Goal: Task Accomplishment & Management: Use online tool/utility

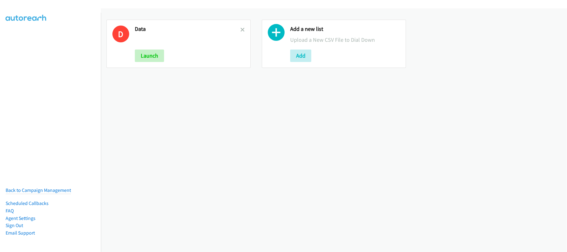
click at [237, 29] on h2 "Data" at bounding box center [188, 29] width 106 height 7
click at [240, 29] on icon at bounding box center [242, 30] width 4 height 4
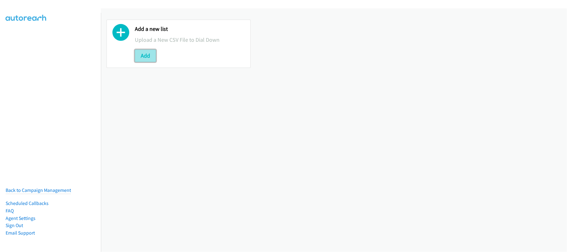
click at [137, 58] on button "Add" at bounding box center [145, 56] width 21 height 12
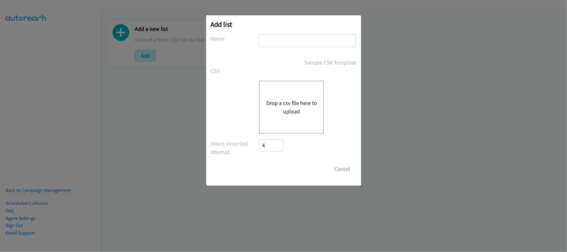
click at [320, 41] on input "text" at bounding box center [307, 40] width 97 height 13
type input "DATA"
click at [303, 97] on div "Drop a csv file here to upload" at bounding box center [291, 107] width 65 height 53
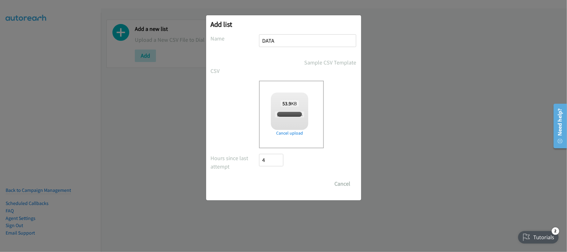
checkbox input "true"
click at [282, 179] on input "Save List" at bounding box center [275, 184] width 33 height 12
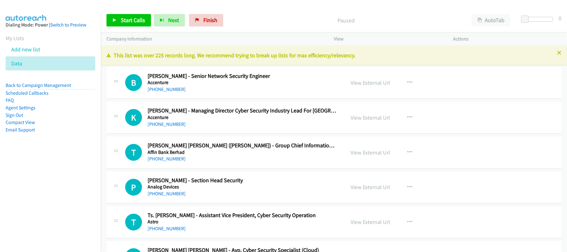
click at [225, 94] on div "B Callback Scheduled Badrul Hisham Mukhtar - Senior Network Security Engineer A…" at bounding box center [334, 83] width 455 height 32
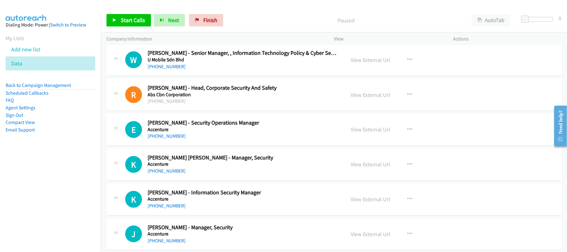
scroll to position [2201, 0]
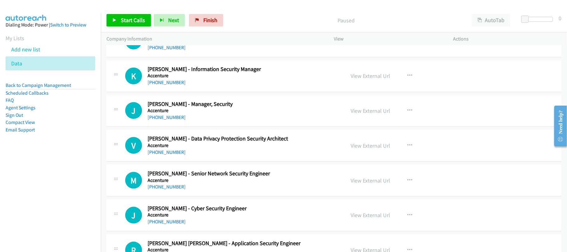
click at [241, 24] on p "Paused" at bounding box center [346, 20] width 229 height 8
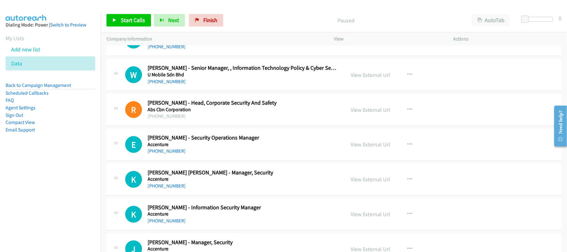
scroll to position [2118, 0]
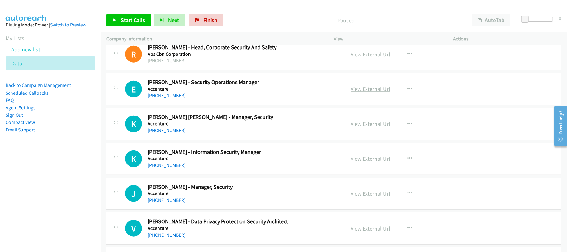
click at [382, 93] on link "View External Url" at bounding box center [371, 88] width 40 height 7
click at [170, 98] on link "+63 917 853 7235" at bounding box center [167, 96] width 38 height 6
drag, startPoint x: 176, startPoint y: 100, endPoint x: 208, endPoint y: 100, distance: 31.8
click at [176, 98] on link "+63 917 853 7235" at bounding box center [167, 96] width 38 height 6
click at [229, 99] on div "+63 917 853 7235" at bounding box center [242, 95] width 189 height 7
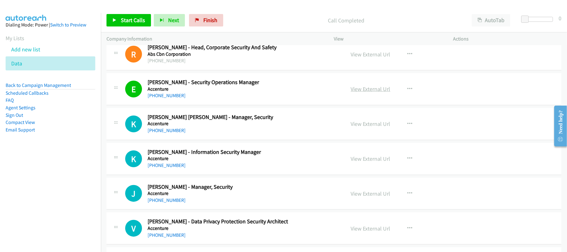
click at [374, 93] on link "View External Url" at bounding box center [371, 88] width 40 height 7
click at [168, 133] on link "+63 949 889 8545" at bounding box center [167, 130] width 38 height 6
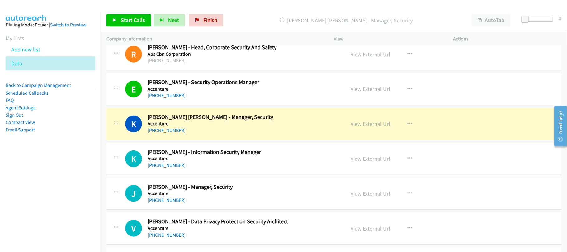
click at [226, 134] on div "+63 949 889 8545" at bounding box center [242, 130] width 189 height 7
click at [375, 127] on link "View External Url" at bounding box center [371, 123] width 40 height 7
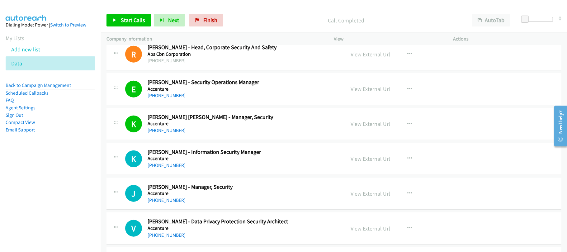
click at [171, 168] on div "+63 917 541 8463" at bounding box center [242, 165] width 189 height 7
click at [171, 168] on link "+63 917 541 8463" at bounding box center [167, 165] width 38 height 6
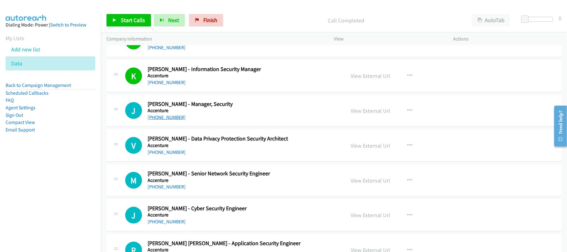
click at [169, 120] on link "+63 919 669 4892" at bounding box center [167, 117] width 38 height 6
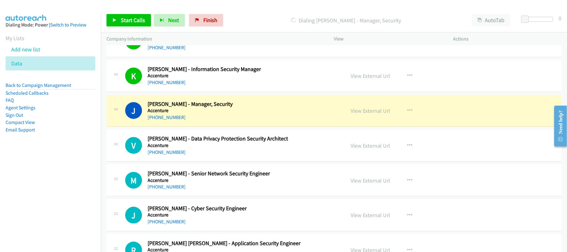
click at [232, 121] on div "+63 919 669 4892" at bounding box center [242, 117] width 189 height 7
click at [374, 114] on link "View External Url" at bounding box center [371, 110] width 40 height 7
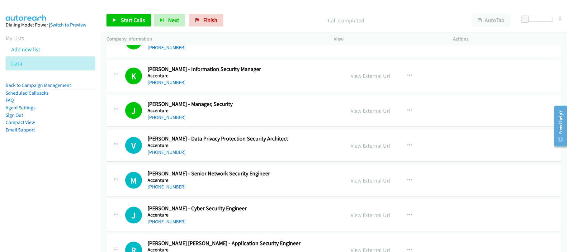
scroll to position [2243, 0]
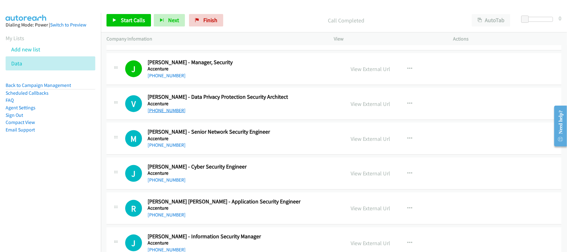
click at [170, 113] on link "+63 917 897 3884" at bounding box center [167, 110] width 38 height 6
click at [168, 148] on link "+63 917 630 8734" at bounding box center [167, 145] width 38 height 6
drag, startPoint x: 163, startPoint y: 187, endPoint x: 201, endPoint y: 187, distance: 38.0
click at [163, 183] on link "+63 935 194 9338" at bounding box center [167, 180] width 38 height 6
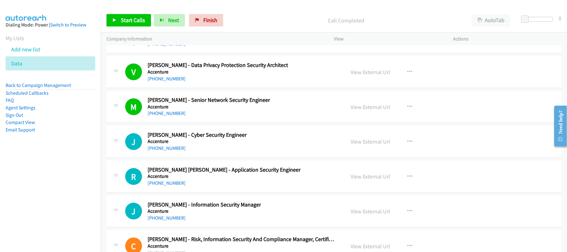
scroll to position [2284, 0]
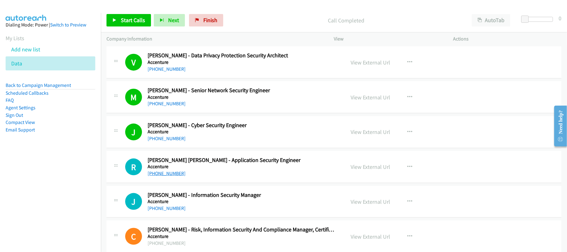
click at [174, 176] on link "+63 928 806 7552" at bounding box center [167, 173] width 38 height 6
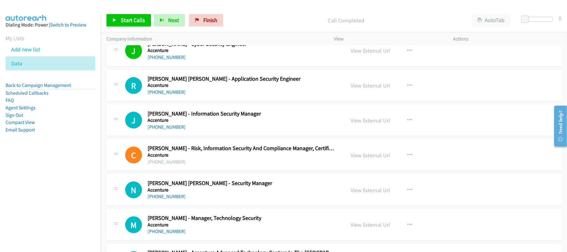
scroll to position [2367, 0]
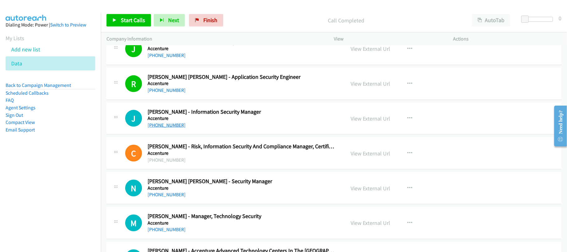
click at [169, 128] on link "+63 917 843 2825" at bounding box center [167, 125] width 38 height 6
click at [168, 128] on link "+63 917 843 2825" at bounding box center [167, 125] width 38 height 6
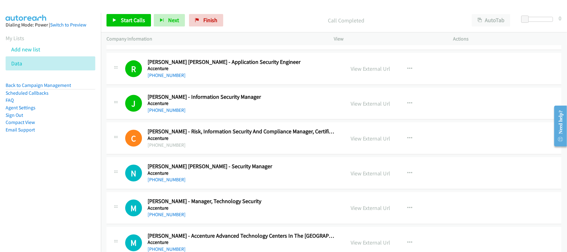
scroll to position [2450, 0]
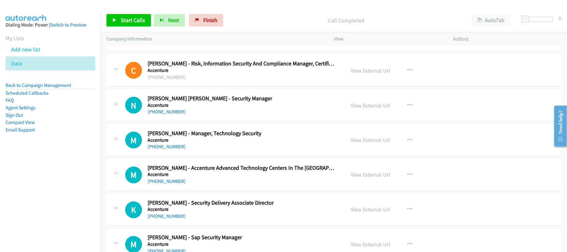
click at [216, 121] on div "N Callback Scheduled Norbert Kiam Maclang - Security Manager Accenture Asia/Man…" at bounding box center [334, 105] width 455 height 32
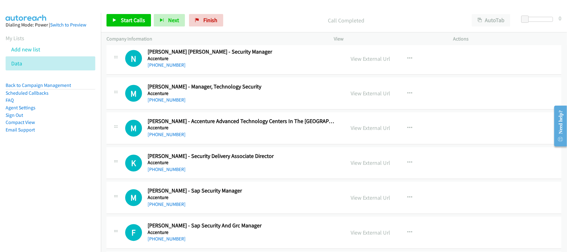
scroll to position [2533, 0]
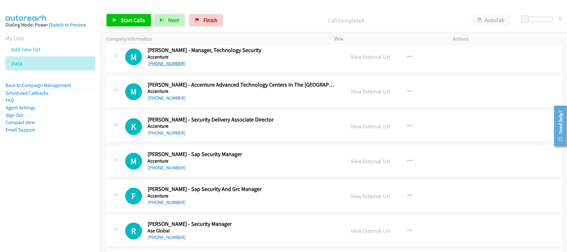
click at [170, 66] on link "+63 908 873 1097" at bounding box center [167, 63] width 38 height 6
click at [227, 108] on div "M Callback Scheduled Melvin Ilustre - Accenture Advanced Technology Centers In …" at bounding box center [334, 92] width 455 height 32
click at [172, 101] on link "+63 917 541 0115" at bounding box center [167, 98] width 38 height 6
click at [211, 102] on div "+63 917 541 0115" at bounding box center [242, 98] width 189 height 7
click at [159, 136] on link "+63 917 805 8103" at bounding box center [167, 133] width 38 height 6
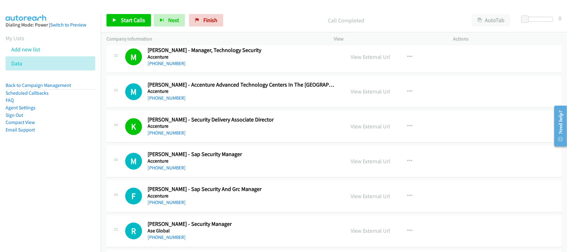
click at [196, 172] on div "+63 917 577 9392" at bounding box center [242, 167] width 189 height 7
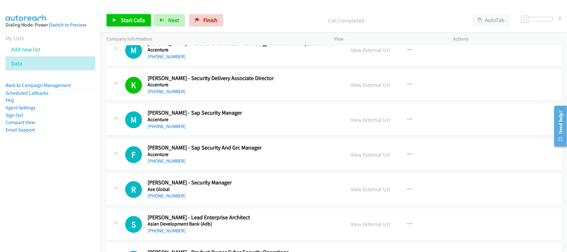
click at [171, 130] on link "+63 917 577 9392" at bounding box center [167, 127] width 38 height 6
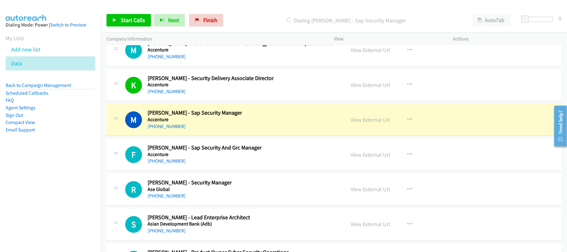
click at [239, 136] on div "M Callback Scheduled Margie Marciano - Sap Security Manager Accenture Asia/Mani…" at bounding box center [334, 120] width 455 height 32
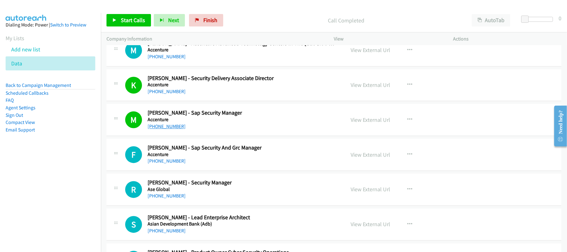
click at [167, 130] on link "+63 917 577 9392" at bounding box center [167, 127] width 38 height 6
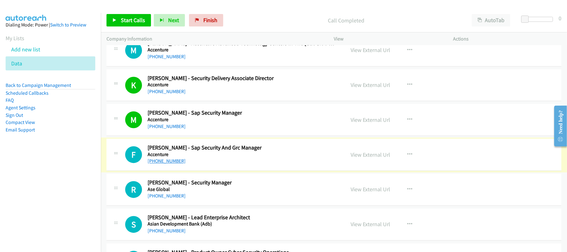
click at [169, 164] on link "+63 917 825 6865" at bounding box center [167, 161] width 38 height 6
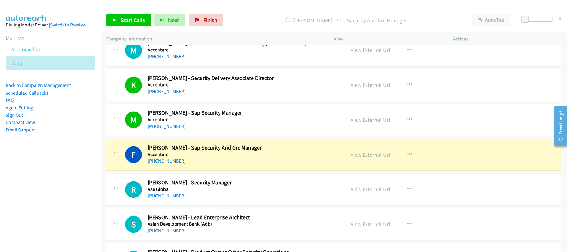
click at [219, 171] on div "F Callback Scheduled Frank Palma - Sap Security And Grc Manager Accenture Asia/…" at bounding box center [334, 155] width 455 height 32
click at [365, 159] on link "View External Url" at bounding box center [371, 154] width 40 height 7
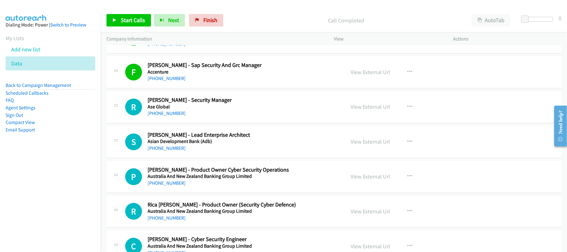
scroll to position [2658, 0]
click at [172, 151] on link "+63 999 999 1514" at bounding box center [167, 148] width 38 height 6
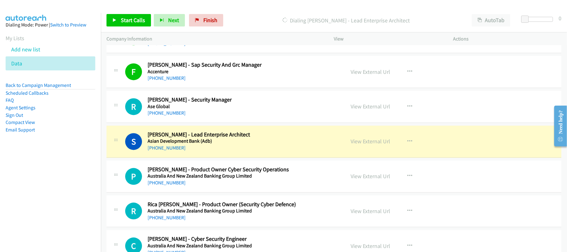
drag, startPoint x: 253, startPoint y: 158, endPoint x: 287, endPoint y: 155, distance: 33.4
click at [253, 152] on div "+63 999 999 1514" at bounding box center [242, 147] width 189 height 7
click at [354, 145] on link "View External Url" at bounding box center [371, 141] width 40 height 7
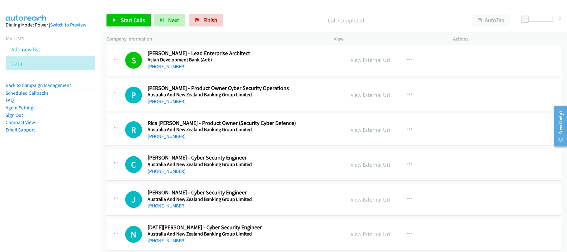
scroll to position [2741, 0]
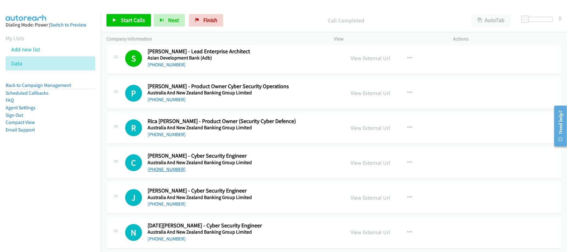
click at [172, 172] on link "+63 917 849 4176" at bounding box center [167, 169] width 38 height 6
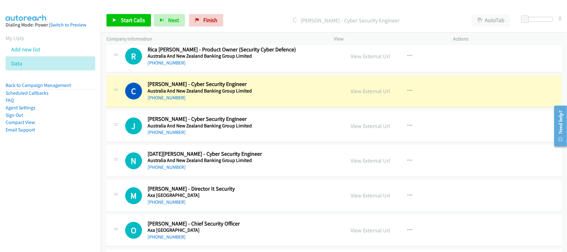
scroll to position [2824, 0]
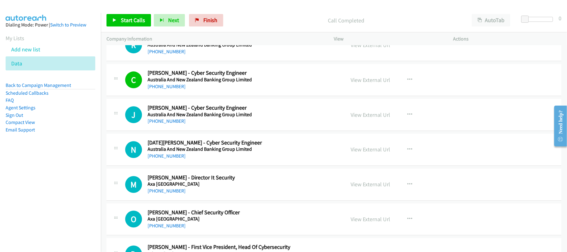
click at [178, 124] on link "+63 916 593 5321" at bounding box center [167, 121] width 38 height 6
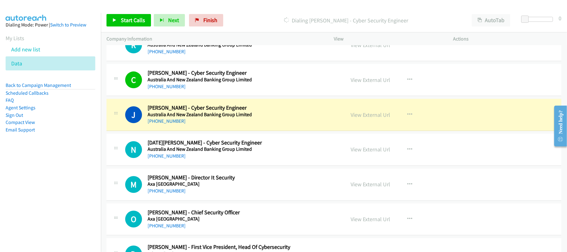
click at [197, 125] on div "+63 916 593 5321" at bounding box center [242, 120] width 189 height 7
click at [365, 119] on div "View External Url" at bounding box center [371, 115] width 40 height 8
click at [365, 118] on link "View External Url" at bounding box center [371, 114] width 40 height 7
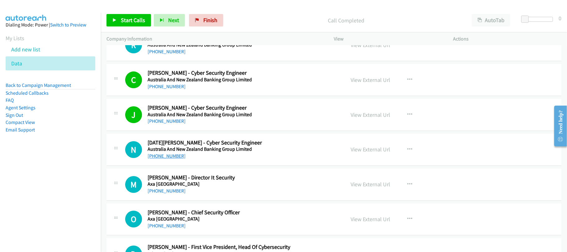
click at [173, 159] on link "+63 916 618 2992" at bounding box center [167, 156] width 38 height 6
click at [176, 194] on link "+63 998 864 6584" at bounding box center [167, 191] width 38 height 6
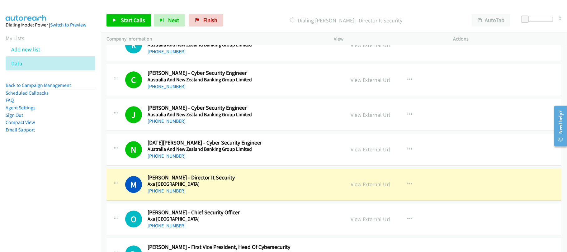
drag, startPoint x: 236, startPoint y: 199, endPoint x: 236, endPoint y: 192, distance: 7.5
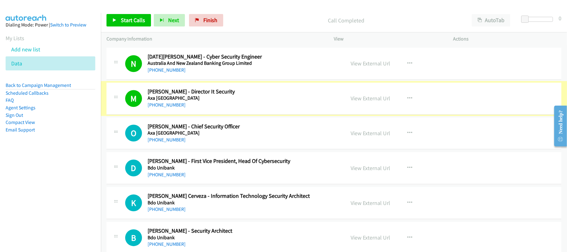
scroll to position [2948, 0]
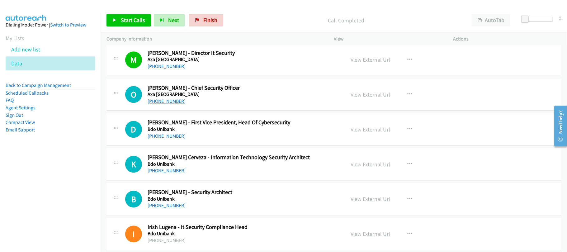
click at [171, 104] on link "+63 917 853 5842" at bounding box center [167, 101] width 38 height 6
click at [176, 139] on link "+63 967 996 6686" at bounding box center [167, 136] width 38 height 6
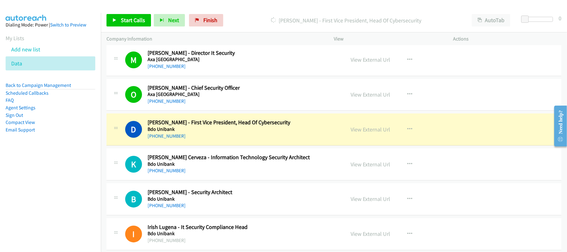
click at [224, 140] on div "+63 967 996 6686" at bounding box center [242, 135] width 189 height 7
click at [370, 133] on link "View External Url" at bounding box center [371, 129] width 40 height 7
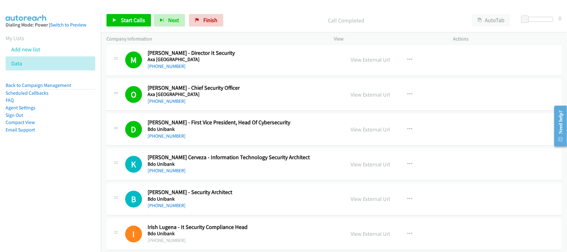
scroll to position [2990, 0]
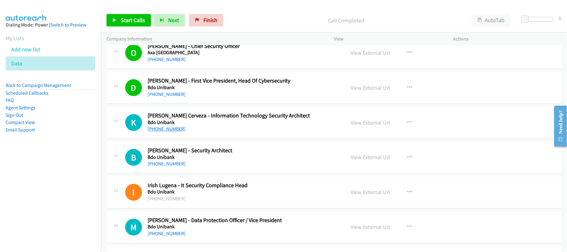
click at [166, 132] on link "+63 917 716 8184" at bounding box center [167, 129] width 38 height 6
drag, startPoint x: 167, startPoint y: 172, endPoint x: 176, endPoint y: 172, distance: 8.7
click at [167, 167] on link "+63 917 310 2246" at bounding box center [167, 164] width 38 height 6
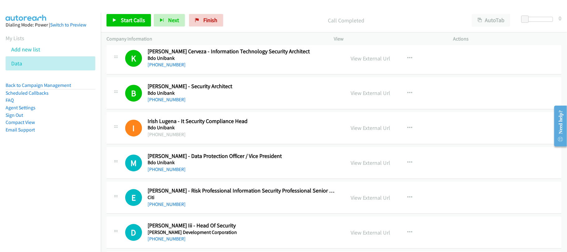
scroll to position [3073, 0]
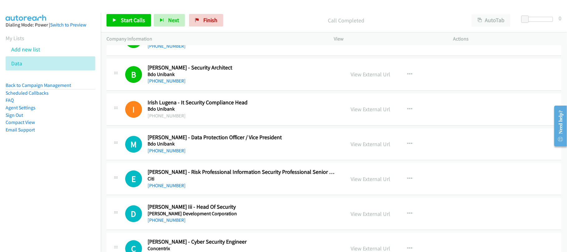
click at [165, 120] on div "+63 2 840 7000" at bounding box center [242, 115] width 189 height 7
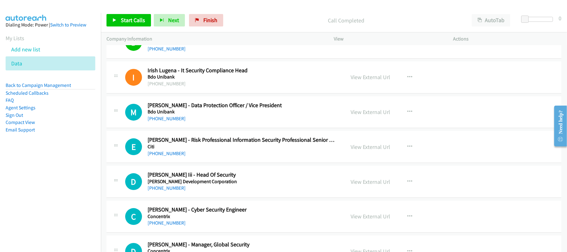
scroll to position [3115, 0]
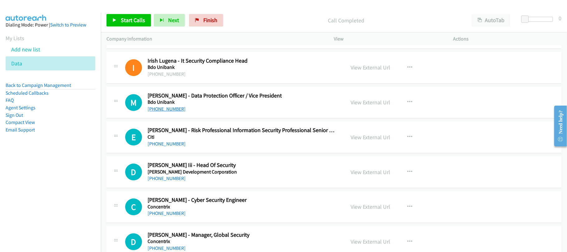
click at [170, 112] on link "+63 44 463 0476" at bounding box center [167, 109] width 38 height 6
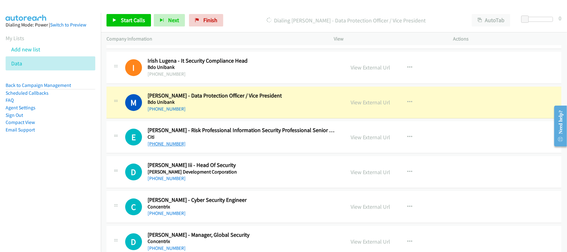
click at [178, 147] on link "+63 917 300 2938" at bounding box center [167, 144] width 38 height 6
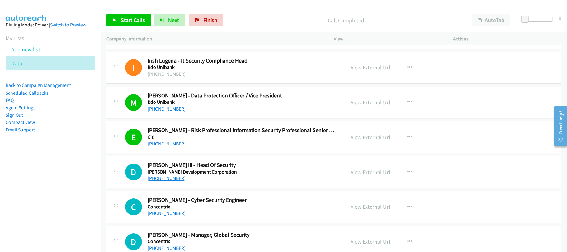
drag, startPoint x: 166, startPoint y: 187, endPoint x: 171, endPoint y: 186, distance: 5.2
click at [166, 181] on link "+63 45 599 9000" at bounding box center [167, 178] width 38 height 6
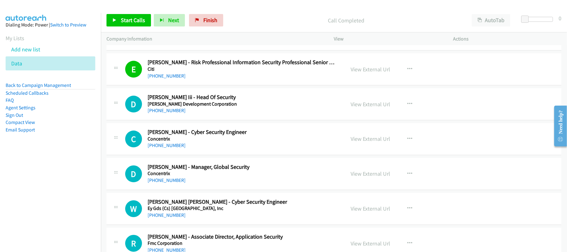
scroll to position [3197, 0]
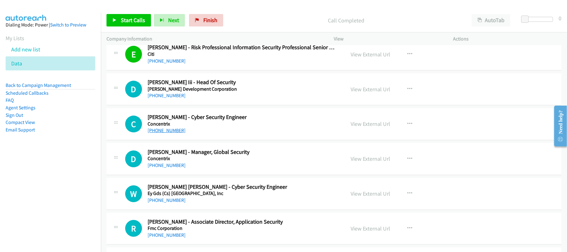
click at [166, 133] on link "+63 927 773 9016" at bounding box center [167, 130] width 38 height 6
click at [196, 169] on div "+63 926 662 9926" at bounding box center [242, 165] width 189 height 7
click at [170, 168] on link "+63 926 662 9926" at bounding box center [167, 165] width 38 height 6
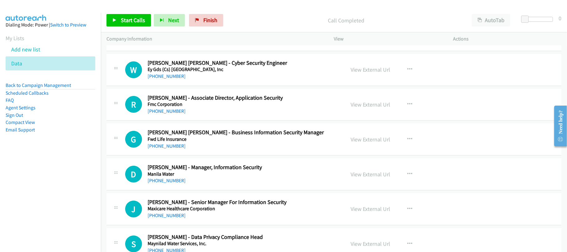
scroll to position [3322, 0]
click at [176, 78] on link "+63 917 337 5263" at bounding box center [167, 76] width 38 height 6
click at [162, 114] on div "+63 917 304 5576" at bounding box center [242, 110] width 189 height 7
click at [174, 113] on link "+63 917 304 5576" at bounding box center [167, 110] width 38 height 6
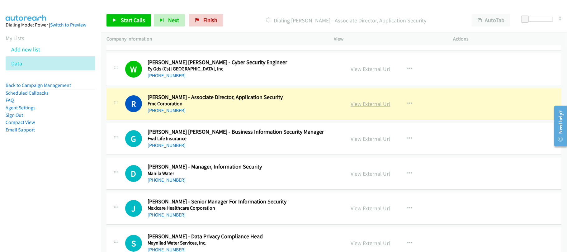
click at [374, 107] on link "View External Url" at bounding box center [371, 103] width 40 height 7
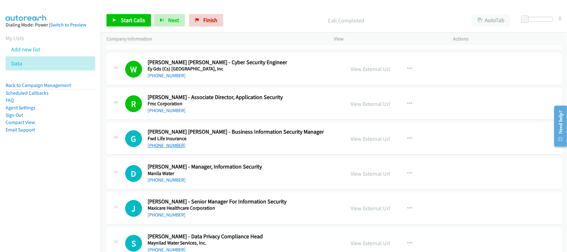
click at [165, 148] on link "+63 917 805 4379" at bounding box center [167, 145] width 38 height 6
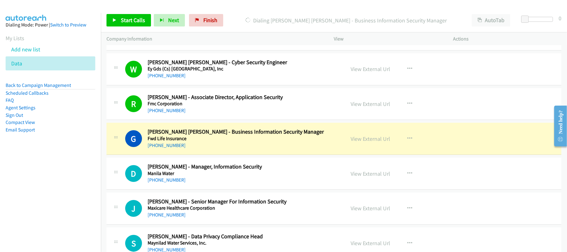
click at [220, 155] on div "G Callback Scheduled Gerardo Luis Javier Garcia - Business Information Security…" at bounding box center [334, 139] width 455 height 32
click at [373, 142] on link "View External Url" at bounding box center [371, 138] width 40 height 7
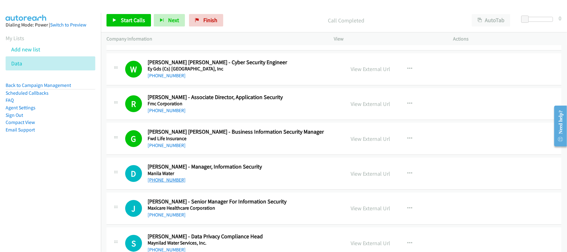
click at [166, 183] on link "+63 917 516 0442" at bounding box center [167, 180] width 38 height 6
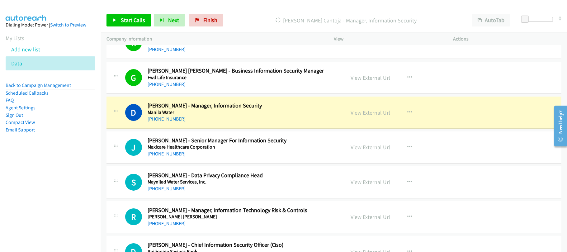
scroll to position [3405, 0]
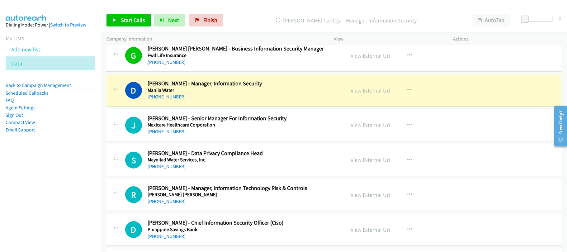
click at [363, 94] on link "View External Url" at bounding box center [371, 90] width 40 height 7
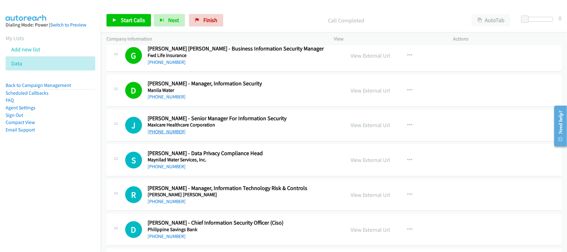
click at [171, 135] on link "+63 2 8789 7700" at bounding box center [167, 132] width 38 height 6
click at [177, 169] on link "+63 939 985 4351" at bounding box center [167, 167] width 38 height 6
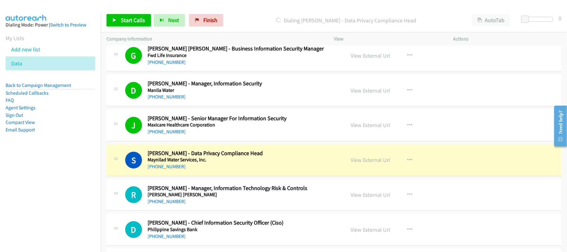
click at [218, 170] on div "+63 939 985 4351" at bounding box center [242, 166] width 189 height 7
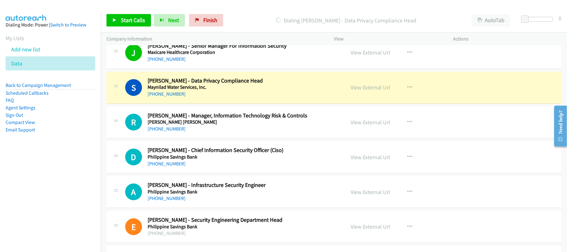
scroll to position [3488, 0]
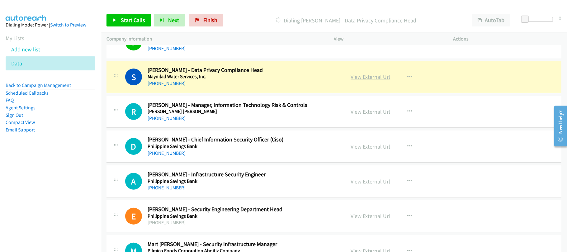
click at [368, 80] on link "View External Url" at bounding box center [371, 76] width 40 height 7
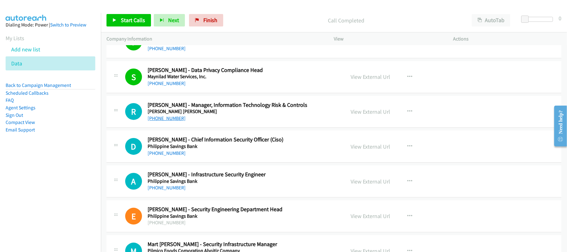
click at [167, 121] on link "+63 917 144 3206" at bounding box center [167, 118] width 38 height 6
drag, startPoint x: 173, startPoint y: 129, endPoint x: 244, endPoint y: 132, distance: 71.1
click at [173, 121] on link "+63 917 144 3206" at bounding box center [167, 118] width 38 height 6
click at [173, 156] on link "+63 2 7885 8208" at bounding box center [167, 153] width 38 height 6
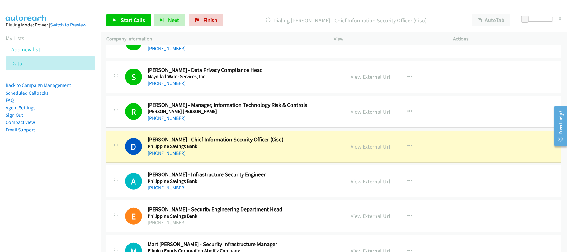
click at [233, 197] on div "A Callback Scheduled Antonio F. Manabat Jr. - Infrastructure Security Engineer …" at bounding box center [334, 181] width 455 height 32
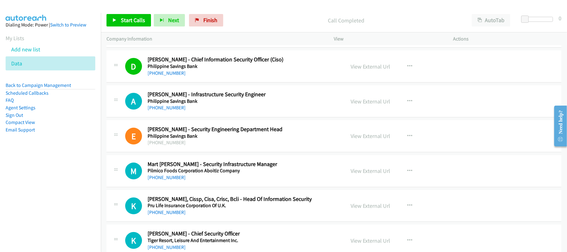
scroll to position [3571, 0]
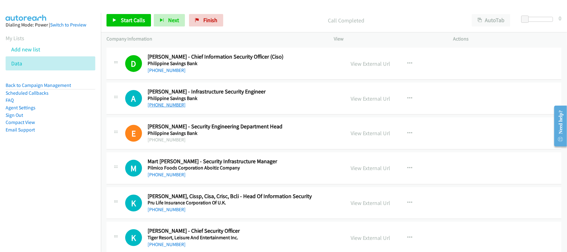
click at [168, 108] on link "+63 917 710 7499" at bounding box center [167, 105] width 38 height 6
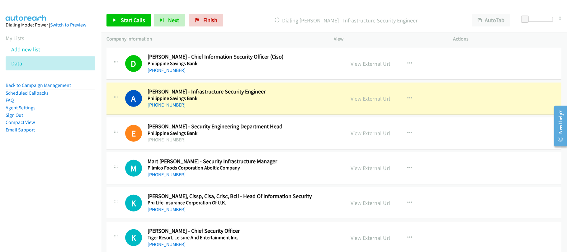
click at [242, 109] on div "+63 917 710 7499" at bounding box center [242, 104] width 189 height 7
click at [364, 102] on link "View External Url" at bounding box center [371, 98] width 40 height 7
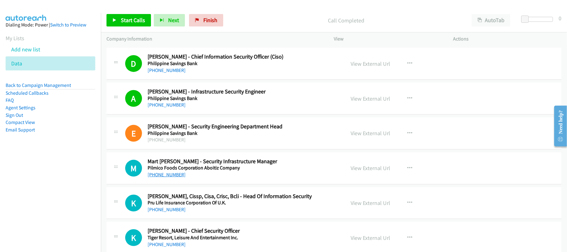
click at [170, 178] on link "+63 917 514 9203" at bounding box center [167, 175] width 38 height 6
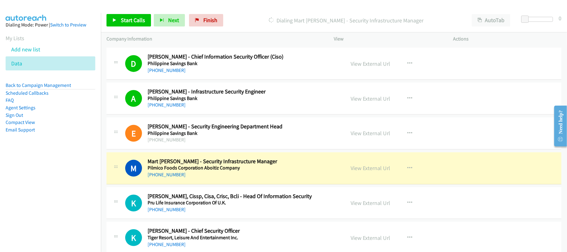
drag, startPoint x: 243, startPoint y: 23, endPoint x: 254, endPoint y: 19, distance: 12.0
click at [243, 23] on p "Dialing Mart Condrad Traya - Security Infrastructure Manager" at bounding box center [346, 20] width 229 height 8
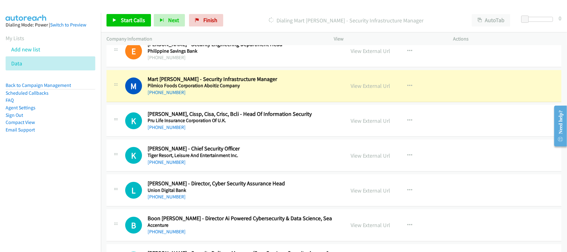
scroll to position [3654, 0]
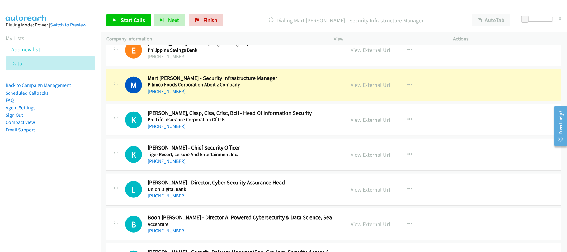
drag, startPoint x: 60, startPoint y: 172, endPoint x: 71, endPoint y: 164, distance: 13.8
click at [60, 172] on nav "Dialing Mode: Power | Switch to Preview My Lists Add new list Data Back to Camp…" at bounding box center [50, 139] width 101 height 252
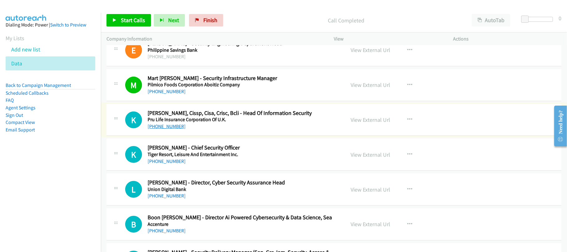
click at [171, 129] on link "+63 999 883 2511" at bounding box center [167, 126] width 38 height 6
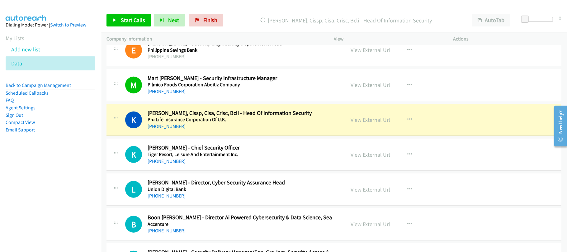
click at [225, 123] on h5 "Pru Life Insurance Corporation Of U.K." at bounding box center [242, 119] width 189 height 6
click at [351, 123] on link "View External Url" at bounding box center [371, 119] width 40 height 7
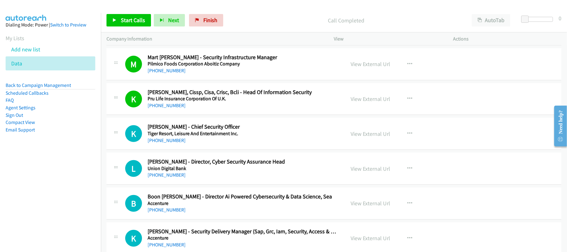
scroll to position [3696, 0]
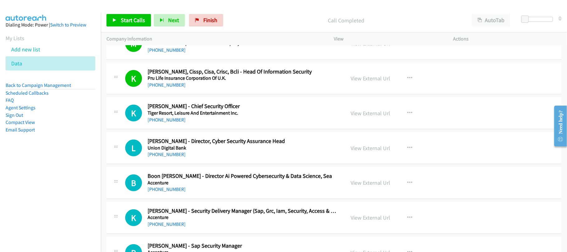
click at [175, 129] on div "K Callback Scheduled Kenji Sugiyama - Chief Security Officer Tiger Resort, Leis…" at bounding box center [334, 113] width 455 height 32
click at [177, 123] on link "+63 917 833 4825" at bounding box center [167, 120] width 38 height 6
click at [168, 157] on link "+63 917 550 5627" at bounding box center [167, 154] width 38 height 6
click at [218, 164] on div "L Callback Scheduled Leokurt Fabio - Director, Cyber Security Assurance Head Un…" at bounding box center [334, 148] width 455 height 32
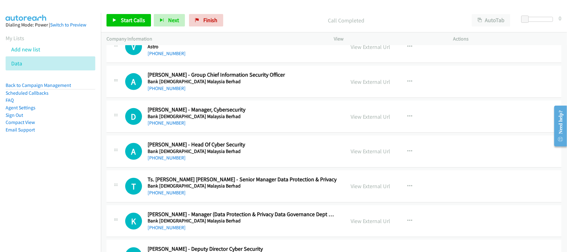
scroll to position [0, 0]
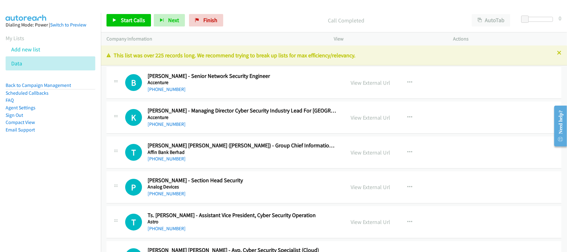
click at [191, 95] on div "B Callback Scheduled Badrul Hisham Mukhtar - Senior Network Security Engineer A…" at bounding box center [334, 83] width 455 height 32
click at [164, 90] on link "+60 12-245 0185" at bounding box center [167, 89] width 38 height 6
click at [156, 90] on link "+60 12-245 0185" at bounding box center [167, 89] width 38 height 6
drag, startPoint x: 249, startPoint y: 130, endPoint x: 244, endPoint y: 131, distance: 5.7
click at [249, 130] on div "K Callback Scheduled Kjeld Stipsen - Managing Director Cyber Security Industry …" at bounding box center [334, 118] width 455 height 32
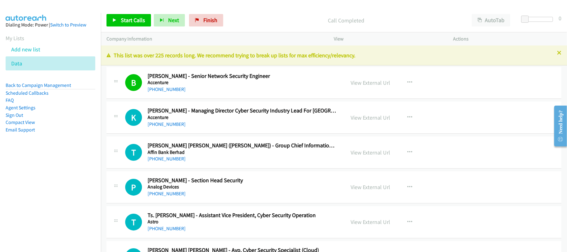
drag, startPoint x: 168, startPoint y: 122, endPoint x: 212, endPoint y: 122, distance: 43.3
click at [162, 125] on link "+60 17-899 1145" at bounding box center [167, 124] width 38 height 6
click at [207, 159] on div "+60 12-217 0726" at bounding box center [242, 158] width 189 height 7
click at [155, 161] on link "+60 12-217 0726" at bounding box center [167, 159] width 38 height 6
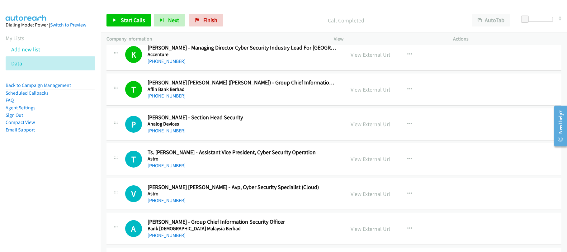
scroll to position [83, 0]
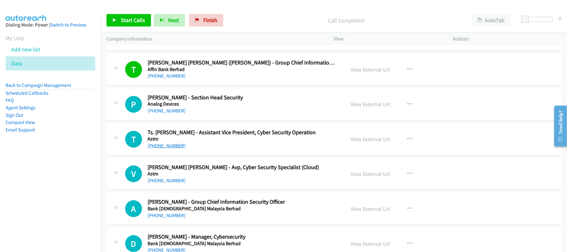
click at [170, 144] on link "+60 10-248 6604" at bounding box center [167, 146] width 38 height 6
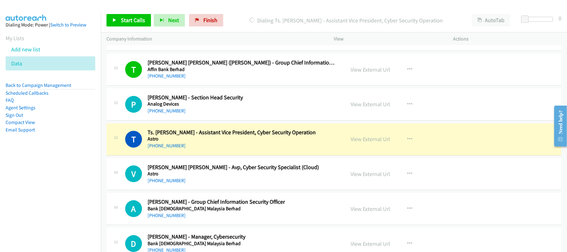
click at [228, 151] on div "T Callback Scheduled Ts. Mohd Ashraf Sharifuddin - Assistant Vice President, Cy…" at bounding box center [334, 139] width 455 height 32
click at [365, 141] on link "View External Url" at bounding box center [371, 138] width 40 height 7
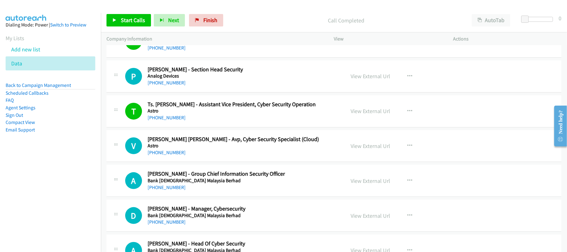
scroll to position [125, 0]
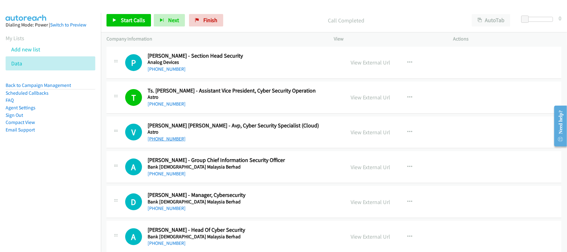
click at [170, 138] on link "+60 17-360 6491" at bounding box center [167, 139] width 38 height 6
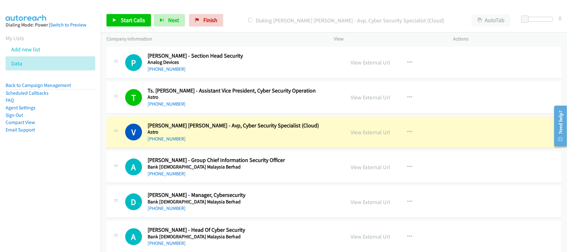
click at [236, 179] on div "A Callback Scheduled Anthony Tai - Group Chief Information Security Officer Ban…" at bounding box center [334, 167] width 455 height 32
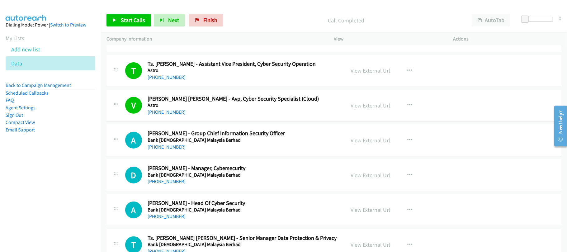
scroll to position [166, 0]
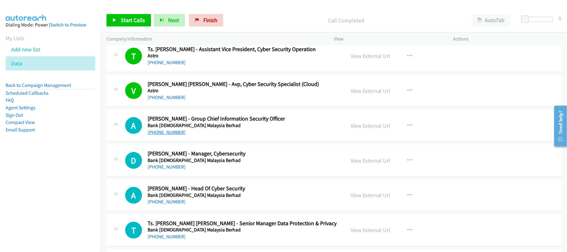
click at [172, 132] on link "+60 12-378 2838" at bounding box center [167, 132] width 38 height 6
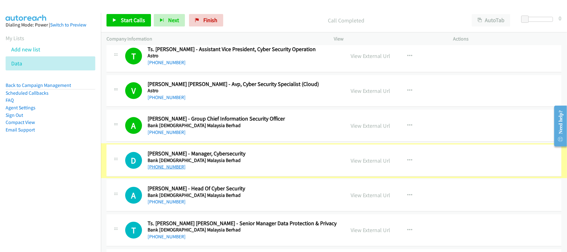
click at [167, 170] on link "+60 16-328 2786" at bounding box center [167, 167] width 38 height 6
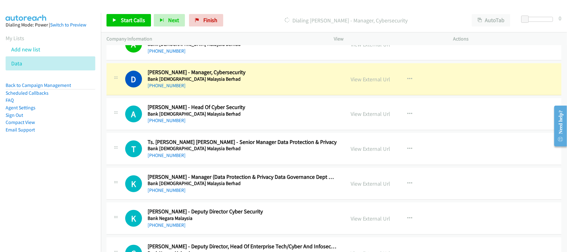
scroll to position [249, 0]
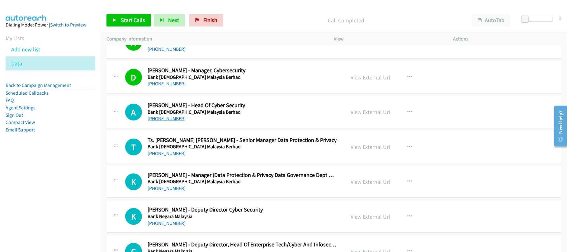
click at [168, 118] on link "+60 12-916 7838" at bounding box center [167, 119] width 38 height 6
drag, startPoint x: 178, startPoint y: 157, endPoint x: 183, endPoint y: 158, distance: 5.3
click at [178, 156] on link "+60 14-368 4960" at bounding box center [167, 153] width 38 height 6
click at [238, 159] on div "T Callback Scheduled Ts. Mohamad Khalis Zaim Zainal - Senior Manager Data Prote…" at bounding box center [334, 147] width 455 height 32
click at [222, 158] on div "T Callback Scheduled Ts. Mohamad Khalis Zaim Zainal - Senior Manager Data Prote…" at bounding box center [334, 147] width 455 height 32
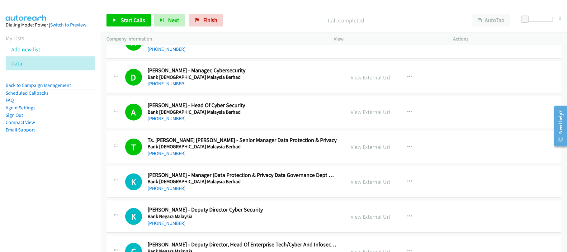
scroll to position [332, 0]
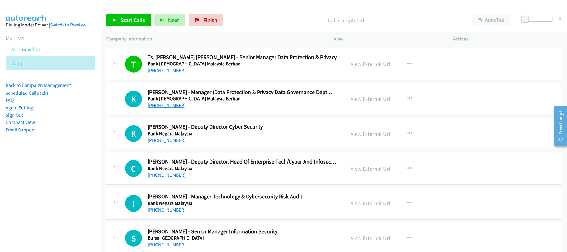
click at [175, 105] on link "+60 19-310 1899" at bounding box center [167, 105] width 38 height 6
drag, startPoint x: 171, startPoint y: 142, endPoint x: 196, endPoint y: 145, distance: 25.0
click at [171, 142] on link "+60 13-345 1689" at bounding box center [167, 140] width 38 height 6
click at [212, 164] on h2 "Chai Heng Tan - Deputy Director, Head Of Enterprise Tech/Cyber And Infosec Risk…" at bounding box center [242, 161] width 189 height 7
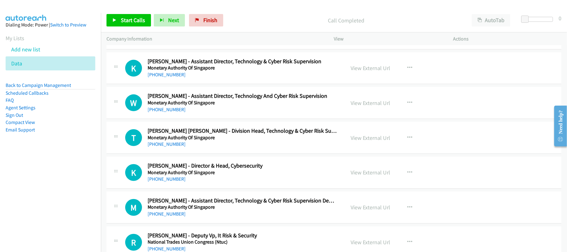
scroll to position [8205, 0]
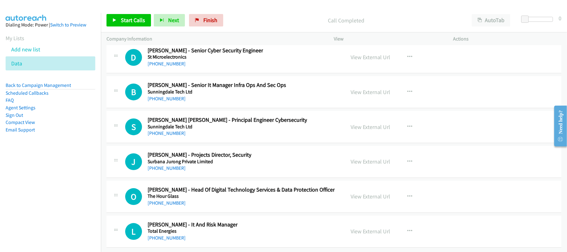
click at [189, 234] on div "+65 6879 2324" at bounding box center [193, 237] width 90 height 7
click at [165, 235] on link "+65 6879 2324" at bounding box center [167, 238] width 38 height 6
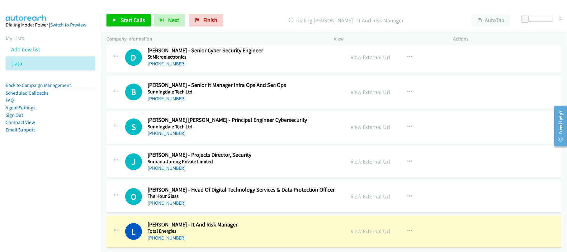
click at [195, 214] on td "L Callback Scheduled Leon Domingo Moya - It And Risk Manager Total Energies Asi…" at bounding box center [334, 231] width 466 height 35
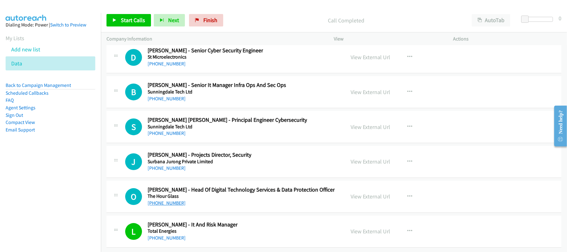
click at [166, 200] on link "+65 6730 1172" at bounding box center [167, 203] width 38 height 6
click at [239, 146] on div "J Callback Scheduled Jason Puay Hiang - Projects Director, Security Surbana Jur…" at bounding box center [334, 162] width 455 height 32
click at [164, 130] on link "+65 9791 4459" at bounding box center [167, 133] width 38 height 6
click at [207, 100] on div "B Callback Scheduled Beny Erlano - Senior It Manager Infra Ops And Sec Ops Sunn…" at bounding box center [334, 92] width 455 height 32
click at [164, 96] on link "+65 9622 2184" at bounding box center [167, 99] width 38 height 6
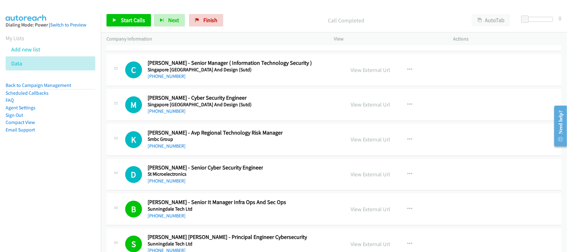
scroll to position [8040, 0]
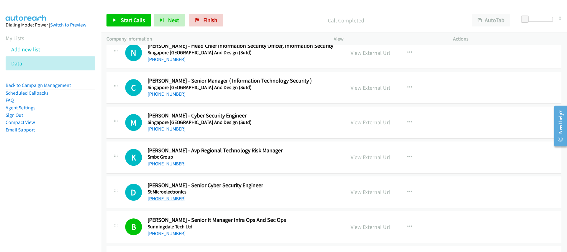
click at [175, 202] on link "+65 9783 3882" at bounding box center [167, 199] width 38 height 6
click at [209, 160] on h5 "Smbc Group" at bounding box center [215, 157] width 135 height 6
click at [155, 167] on link "+65 9882 9775" at bounding box center [167, 164] width 38 height 6
click at [171, 132] on link "+65 8821 0369" at bounding box center [167, 129] width 38 height 6
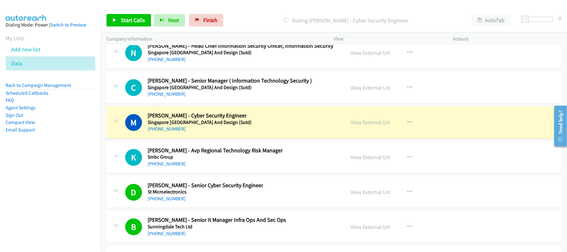
click at [231, 119] on h2 "Mavis Ang - Cyber Security Engineer" at bounding box center [200, 115] width 104 height 7
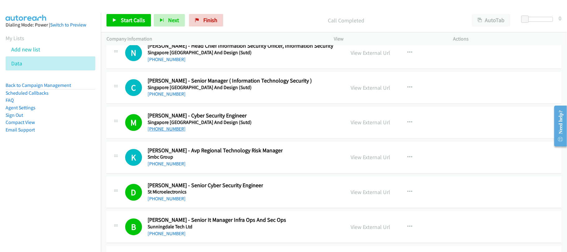
click at [169, 132] on link "+65 8821 0369" at bounding box center [167, 129] width 38 height 6
click at [235, 126] on h5 "Singapore University Of Technology And Design (Sutd)" at bounding box center [200, 122] width 104 height 6
click at [364, 126] on link "View External Url" at bounding box center [371, 122] width 40 height 7
click at [171, 97] on link "+65 6499 7216" at bounding box center [167, 94] width 38 height 6
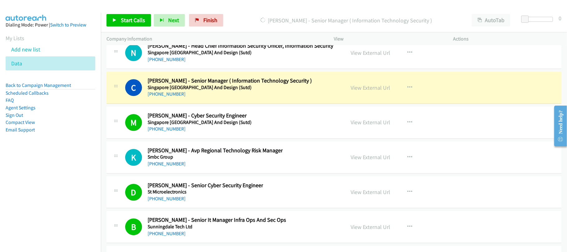
click at [213, 28] on div "+65 9228 0898" at bounding box center [244, 24] width 192 height 7
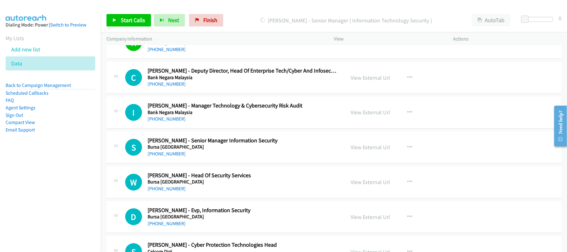
scroll to position [414, 0]
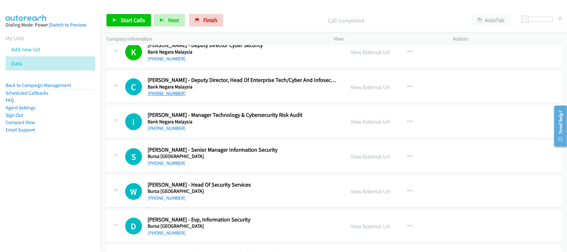
click at [162, 95] on link "+60 12-296 5723" at bounding box center [167, 93] width 38 height 6
click at [191, 95] on div "+60 12-296 5723" at bounding box center [242, 93] width 189 height 7
click at [178, 94] on link "+60 12-296 5723" at bounding box center [167, 93] width 38 height 6
click at [175, 127] on link "+60 19-876 2587" at bounding box center [167, 128] width 38 height 6
click at [173, 164] on link "+60 10-212 9800" at bounding box center [167, 163] width 38 height 6
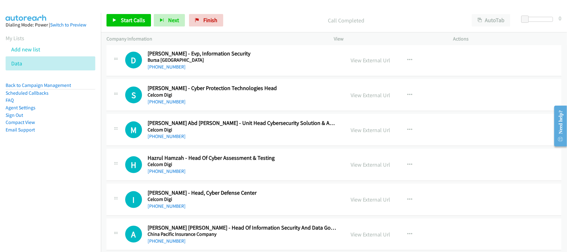
scroll to position [538, 0]
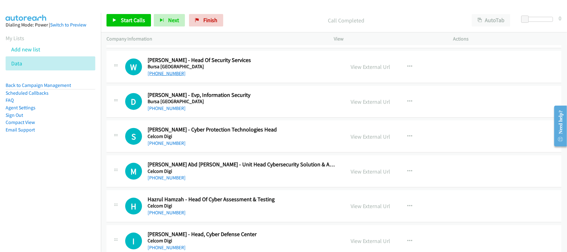
click at [169, 72] on link "+60 12-654 5578" at bounding box center [167, 73] width 38 height 6
click at [169, 108] on link "+60 19-234 4281" at bounding box center [167, 108] width 38 height 6
click at [189, 150] on div "S Callback Scheduled Syed Zulkarnain - Cyber Protection Technologies Head Celco…" at bounding box center [334, 137] width 455 height 32
click at [173, 146] on link "+60 3-2055 9963" at bounding box center [167, 143] width 38 height 6
click at [156, 177] on link "+60 12-977 0103" at bounding box center [167, 178] width 38 height 6
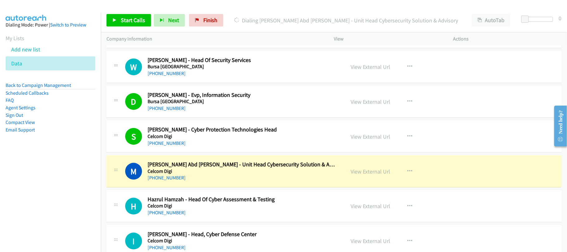
scroll to position [580, 0]
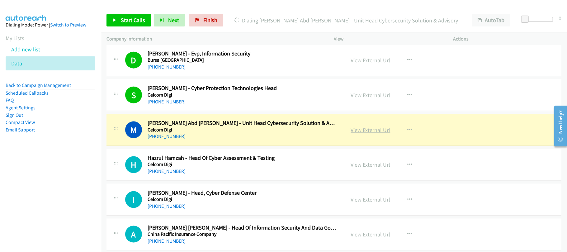
click at [373, 131] on link "View External Url" at bounding box center [371, 129] width 40 height 7
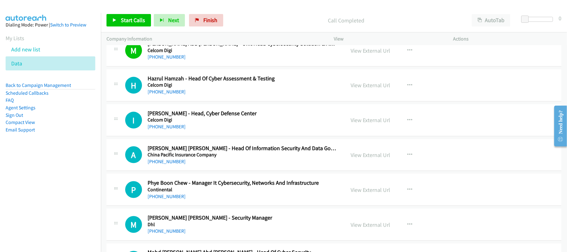
scroll to position [663, 0]
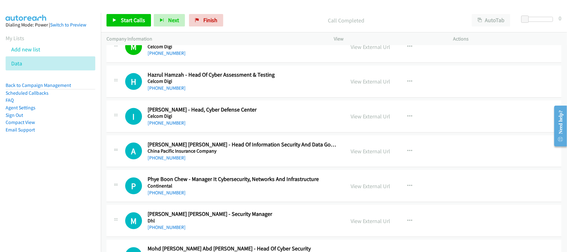
click at [170, 159] on link "+60 12-300 0236" at bounding box center [167, 158] width 38 height 6
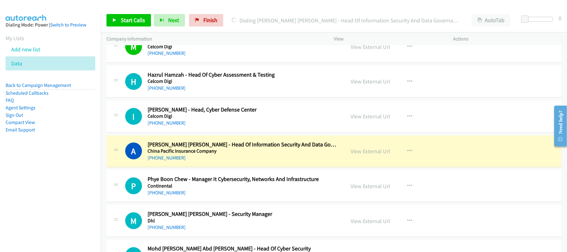
click at [248, 162] on div "+60 12-300 0236" at bounding box center [242, 157] width 189 height 7
click at [373, 155] on link "View External Url" at bounding box center [371, 151] width 40 height 7
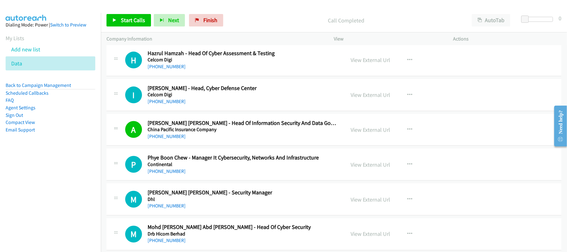
scroll to position [704, 0]
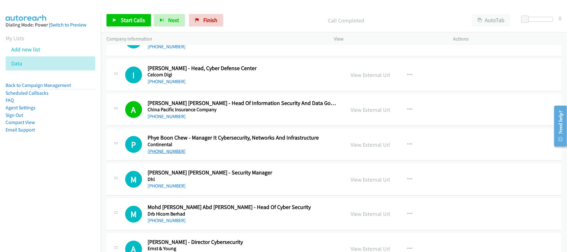
click at [160, 150] on link "+60 16-331 3957" at bounding box center [167, 151] width 38 height 6
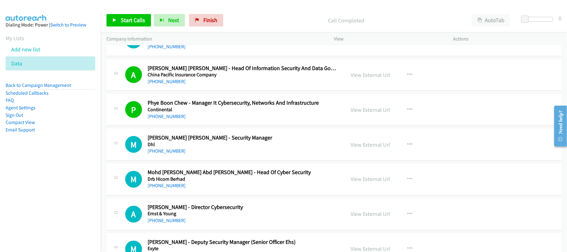
scroll to position [787, 0]
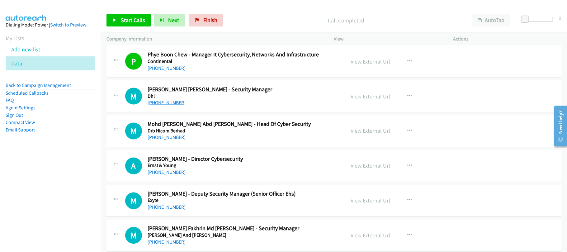
click at [170, 105] on link "+60 19-386 2677" at bounding box center [167, 103] width 38 height 6
click at [208, 134] on h5 "Drb Hicom Berhad" at bounding box center [242, 131] width 189 height 6
click at [164, 137] on link "+60 19-402 0200" at bounding box center [167, 138] width 38 height 6
click at [242, 176] on div "+60 13-358 8577" at bounding box center [242, 172] width 189 height 7
click at [173, 175] on link "+60 13-358 8577" at bounding box center [167, 172] width 38 height 6
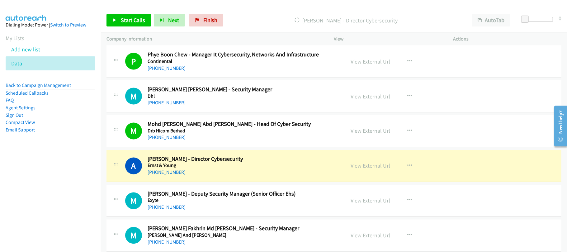
click at [227, 181] on div "A Callback Scheduled Ahmad Iskandar Zailudin - Director Cybersecurity Ernst & Y…" at bounding box center [334, 166] width 455 height 32
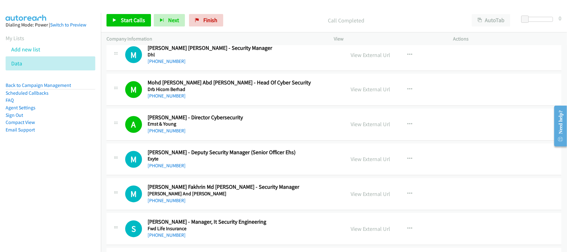
click at [252, 185] on div "M Callback Scheduled Mohamad Fakhrin Md Yasin - Security Manager Fraser And Nea…" at bounding box center [334, 194] width 455 height 32
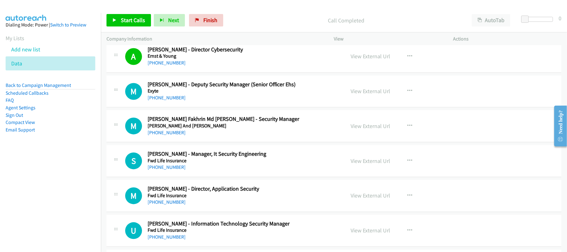
scroll to position [912, 0]
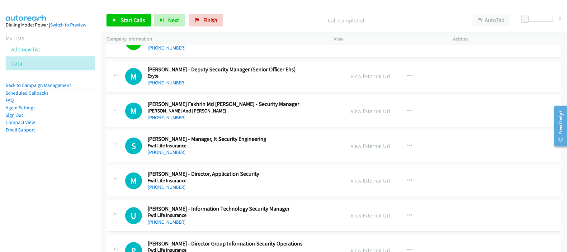
click at [147, 154] on div "S" at bounding box center [136, 145] width 22 height 17
click at [153, 154] on link "+60 12-998 0173" at bounding box center [167, 152] width 38 height 6
click at [226, 125] on div "M Callback Scheduled Mohamad Fakhrin Md Yasin - Security Manager Fraser And Nea…" at bounding box center [334, 111] width 455 height 32
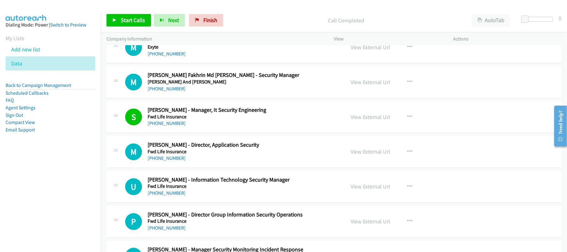
scroll to position [953, 0]
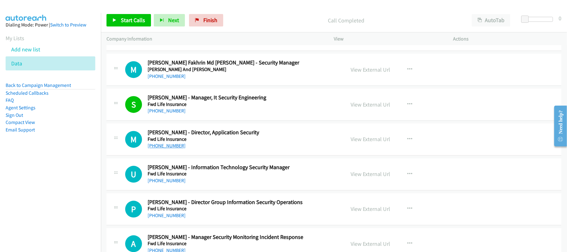
click at [171, 149] on link "+60 14-713 9249" at bounding box center [167, 146] width 38 height 6
click at [204, 145] on div "+60 14-713 9249" at bounding box center [242, 145] width 189 height 7
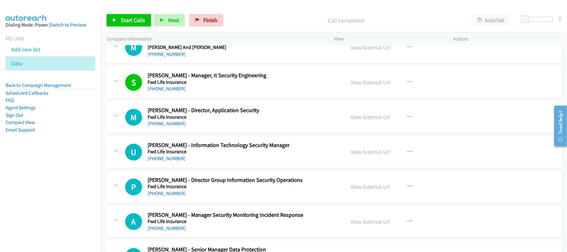
scroll to position [995, 0]
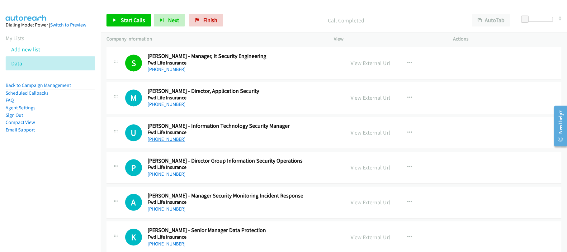
click at [158, 141] on link "+60 16-443 6021" at bounding box center [167, 139] width 38 height 6
click at [253, 168] on h5 "Fwd Life Insurance" at bounding box center [242, 167] width 189 height 6
click at [166, 177] on link "+60 18-253 8903" at bounding box center [167, 174] width 38 height 6
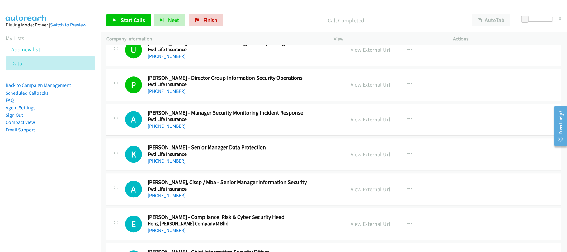
scroll to position [1078, 0]
click at [223, 137] on td "A Callback Scheduled Ariffin Mansor - Manager Security Monitoring Incident Resp…" at bounding box center [334, 119] width 466 height 35
click at [176, 198] on link "+60 17-700 8826" at bounding box center [167, 195] width 38 height 6
click at [180, 160] on div "+60 12-322 3356" at bounding box center [242, 160] width 189 height 7
click at [174, 164] on link "+60 12-322 3356" at bounding box center [167, 161] width 38 height 6
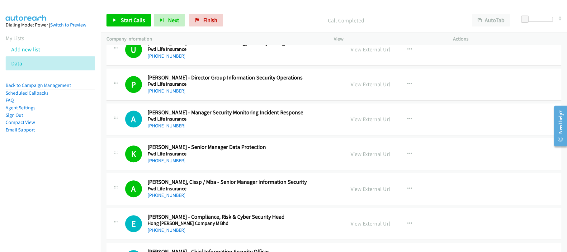
click at [216, 142] on div "K Callback Scheduled Kiat Huat Lee - Senior Manager Data Protection Fwd Life In…" at bounding box center [334, 154] width 455 height 32
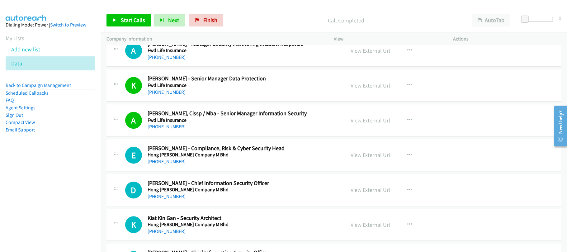
scroll to position [1161, 0]
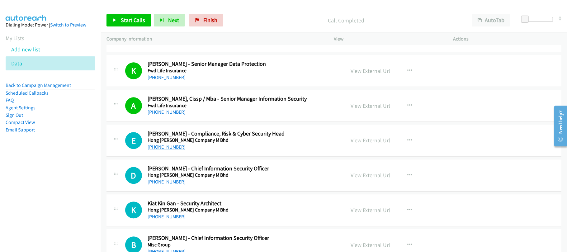
click at [167, 150] on link "+60 3-2081 1747" at bounding box center [167, 147] width 38 height 6
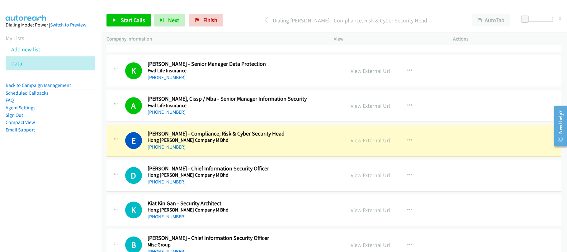
click at [234, 186] on div "+60 12-619 8903" at bounding box center [242, 181] width 189 height 7
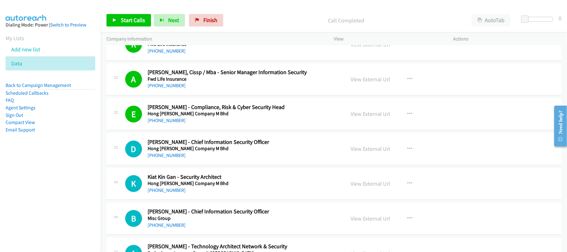
scroll to position [1203, 0]
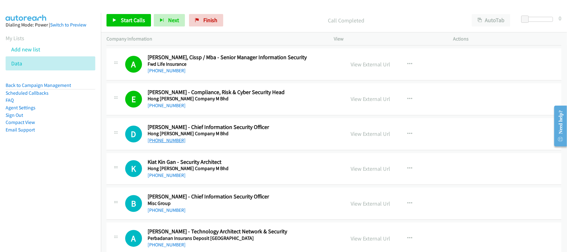
click at [160, 143] on link "+60 12-619 8903" at bounding box center [167, 140] width 38 height 6
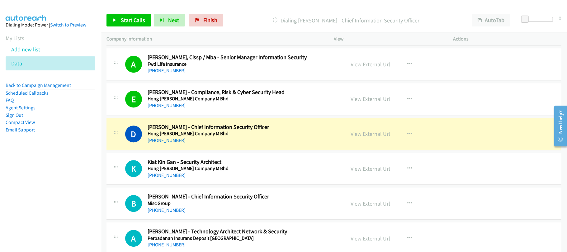
click at [57, 203] on nav "Dialing Mode: Power | Switch to Preview My Lists Add new list Data Back to Camp…" at bounding box center [50, 139] width 101 height 252
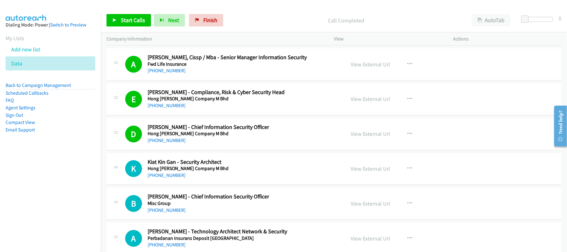
click at [168, 178] on link "+60 3-2164 2828" at bounding box center [167, 175] width 38 height 6
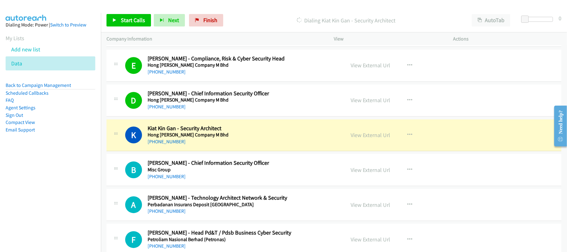
scroll to position [1286, 0]
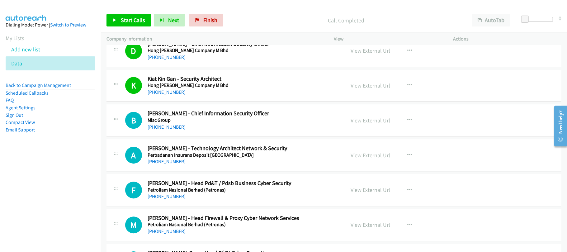
drag, startPoint x: 171, startPoint y: 130, endPoint x: 239, endPoint y: 145, distance: 69.6
click at [171, 130] on link "+60 12-392 9004" at bounding box center [167, 127] width 38 height 6
click at [169, 164] on link "+60 17-300 6485" at bounding box center [167, 162] width 38 height 6
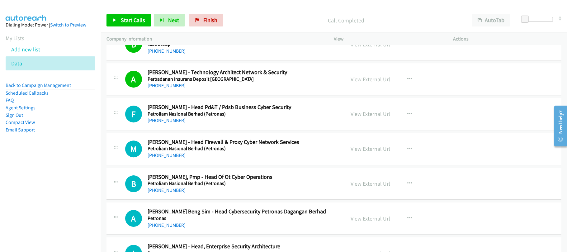
scroll to position [1369, 0]
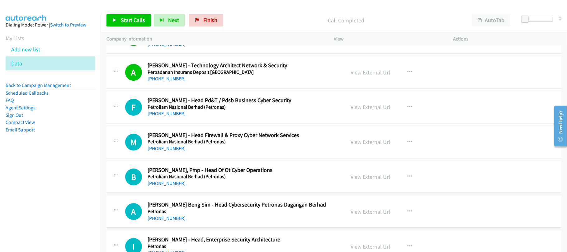
click at [232, 125] on td "F Callback Scheduled Fahroe Ibrahim - Head Pd&T / Pdsb Business Cyber Security …" at bounding box center [334, 107] width 466 height 35
click at [173, 116] on link "+60 12-235 3769" at bounding box center [167, 114] width 38 height 6
click at [168, 156] on div "M Callback Scheduled Martin Kho - Head Firewall & Proxy Cyber Network Services …" at bounding box center [334, 142] width 455 height 32
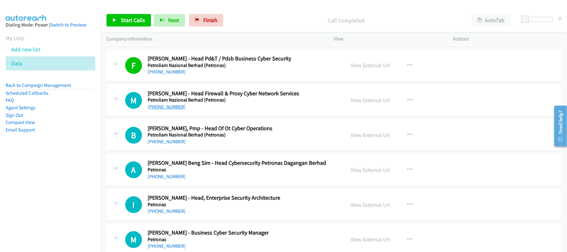
click at [170, 110] on link "+60 12-297 5128" at bounding box center [167, 107] width 38 height 6
click at [163, 145] on link "+60 16-560 2303" at bounding box center [167, 142] width 38 height 6
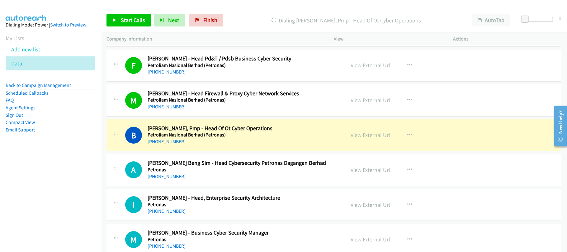
click at [234, 145] on div "+60 16-560 2303" at bounding box center [242, 141] width 189 height 7
click at [362, 139] on link "View External Url" at bounding box center [371, 134] width 40 height 7
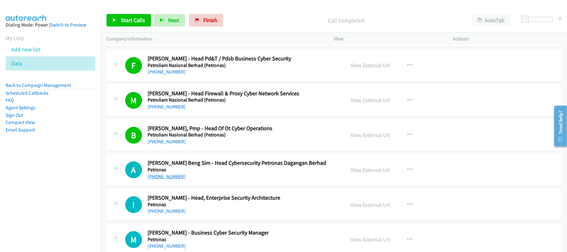
click at [162, 179] on link "+60 3-8320 7940" at bounding box center [167, 176] width 38 height 6
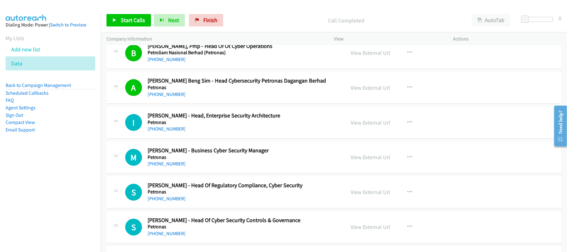
scroll to position [1493, 0]
click at [207, 125] on h5 "Petronas" at bounding box center [242, 122] width 189 height 6
click at [171, 130] on link "+60 11-3270 1605" at bounding box center [167, 128] width 38 height 6
click at [166, 164] on div "+60 12-687 0985" at bounding box center [242, 162] width 189 height 7
click at [166, 165] on link "+60 12-687 0985" at bounding box center [167, 163] width 38 height 6
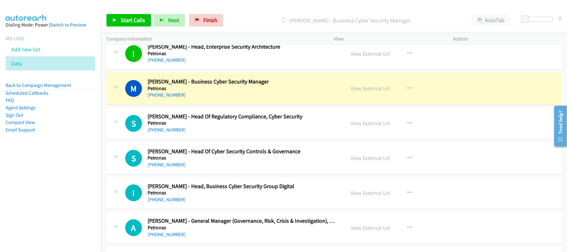
scroll to position [1576, 0]
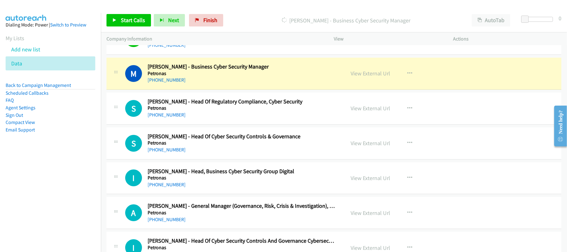
click at [221, 124] on div "S Callback Scheduled Suraya Hanim Abdul Rahim - Head Of Regulatory Compliance, …" at bounding box center [334, 109] width 455 height 32
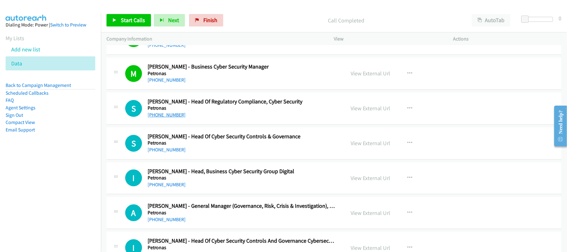
click at [172, 118] on link "+60 3-3831 4010" at bounding box center [167, 115] width 38 height 6
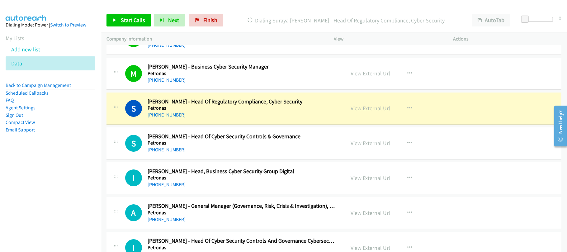
click at [200, 119] on div "+60 3-3831 4010" at bounding box center [242, 114] width 189 height 7
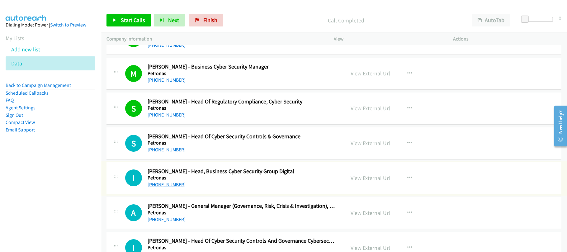
click at [154, 187] on link "+60 10-211 7113" at bounding box center [167, 185] width 38 height 6
click at [169, 153] on link "+60 17-382 6895" at bounding box center [167, 150] width 38 height 6
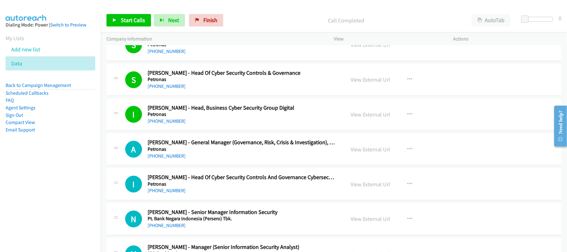
scroll to position [1659, 0]
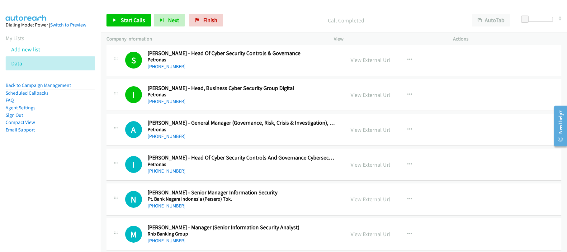
click at [230, 126] on h2 "Azaharin Ahmad - General Manager (Governance, Risk, Crisis & Investigation), Gr…" at bounding box center [242, 122] width 189 height 7
click at [166, 174] on link "+60 3-2051 5011" at bounding box center [167, 171] width 38 height 6
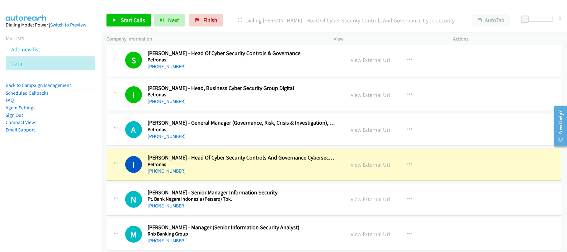
scroll to position [1701, 0]
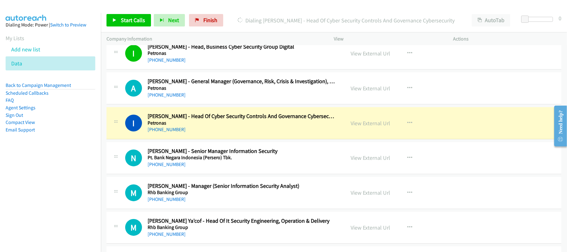
click at [236, 168] on div "+60 19-317 1222" at bounding box center [242, 164] width 189 height 7
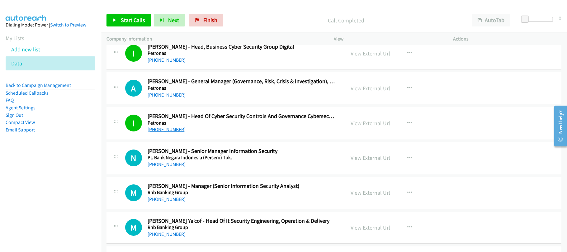
click at [165, 132] on link "+60 3-2051 5011" at bounding box center [167, 129] width 38 height 6
click at [203, 173] on div "N Callback Scheduled Norshuhaida Abd Wahab - Senior Manager Information Securit…" at bounding box center [334, 158] width 455 height 32
click at [155, 133] on div "+60 3-2051 5011" at bounding box center [242, 129] width 189 height 7
click at [152, 132] on link "+60 3-2051 5011" at bounding box center [167, 129] width 38 height 6
click at [224, 174] on div "N Callback Scheduled Norshuhaida Abd Wahab - Senior Manager Information Securit…" at bounding box center [334, 158] width 455 height 32
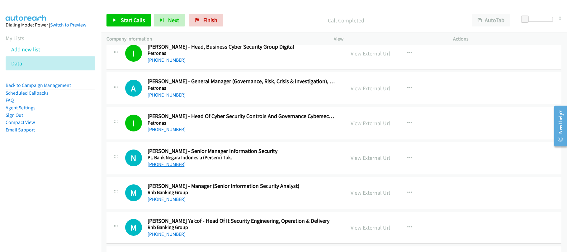
click at [171, 167] on link "+60 19-317 1222" at bounding box center [167, 164] width 38 height 6
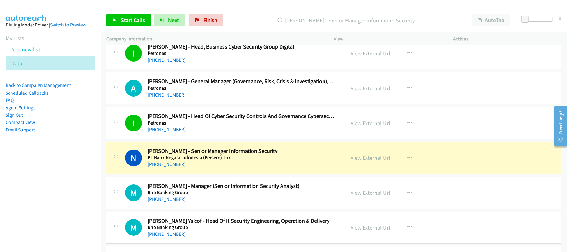
click at [227, 104] on div "A Callback Scheduled Azaharin Ahmad - General Manager (Governance, Risk, Crisis…" at bounding box center [334, 88] width 455 height 32
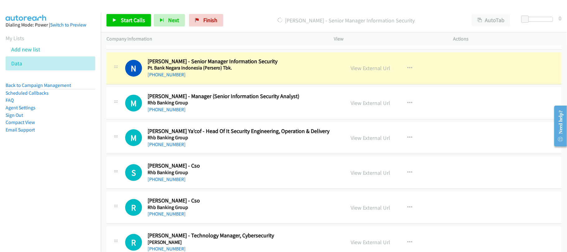
scroll to position [1784, 0]
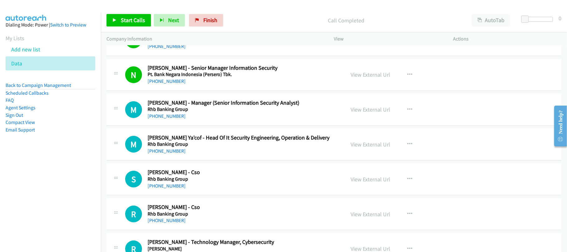
click at [240, 135] on div "M Callback Scheduled Muhammad Hanafe Ya'cof - Head Of It Security Engineering, …" at bounding box center [334, 145] width 455 height 32
click at [176, 154] on link "+60 3-8924 2418" at bounding box center [167, 151] width 38 height 6
click at [215, 154] on div "+60 3-8924 2418" at bounding box center [242, 150] width 189 height 7
click at [161, 154] on link "+60 3-8924 2418" at bounding box center [167, 151] width 38 height 6
click at [238, 15] on div "Call Completed" at bounding box center [346, 20] width 240 height 12
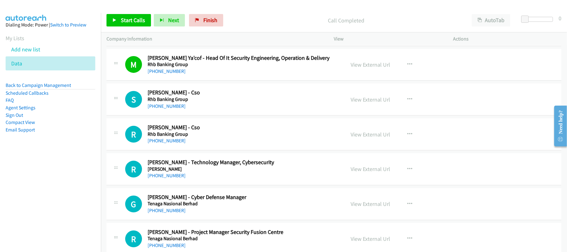
scroll to position [1867, 0]
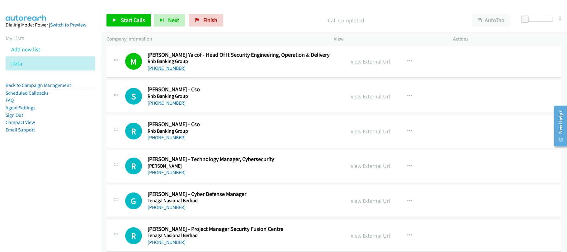
click at [173, 71] on link "+60 3-8924 2418" at bounding box center [167, 68] width 38 height 6
drag, startPoint x: 155, startPoint y: 108, endPoint x: 171, endPoint y: 108, distance: 16.5
click at [155, 106] on link "+60 16-206 0843" at bounding box center [167, 103] width 38 height 6
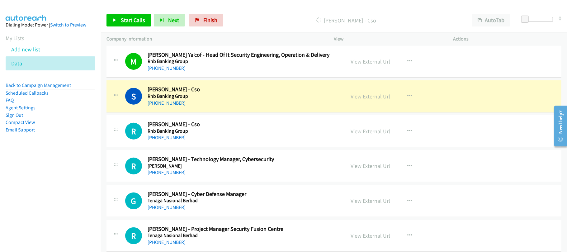
click at [225, 128] on h2 "Ridzuan Raza'ai - Cso" at bounding box center [242, 124] width 189 height 7
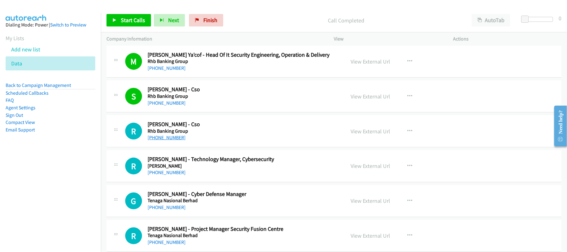
drag, startPoint x: 173, startPoint y: 144, endPoint x: 176, endPoint y: 141, distance: 3.8
click at [173, 140] on link "+60 17-331 1526" at bounding box center [167, 138] width 38 height 6
drag, startPoint x: 164, startPoint y: 141, endPoint x: 207, endPoint y: 140, distance: 43.3
click at [164, 140] on link "+60 17-331 1526" at bounding box center [167, 138] width 38 height 6
click at [233, 134] on h5 "Rhb Banking Group" at bounding box center [242, 131] width 189 height 6
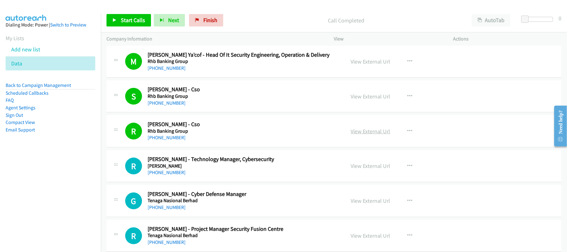
click at [377, 135] on link "View External Url" at bounding box center [371, 131] width 40 height 7
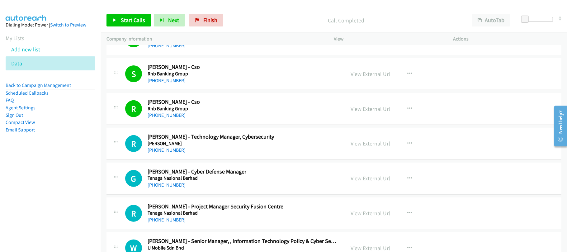
scroll to position [1950, 0]
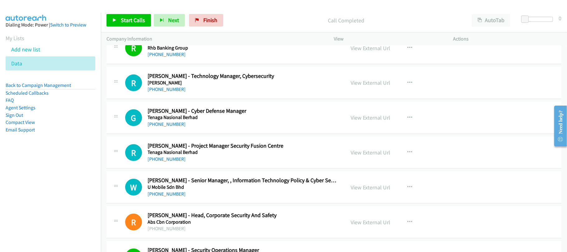
click at [274, 73] on div "R Callback Scheduled Ricky Choo - Technology Manager, Cybersecurity Sime Darby …" at bounding box center [334, 83] width 455 height 32
click at [169, 92] on link "+60 3-7627 0579" at bounding box center [167, 89] width 38 height 6
click at [207, 127] on div "+60 3-8315 0000" at bounding box center [242, 124] width 189 height 7
click at [178, 127] on link "+60 3-8315 0000" at bounding box center [167, 124] width 38 height 6
click at [164, 127] on link "+60 3-8315 0000" at bounding box center [167, 124] width 38 height 6
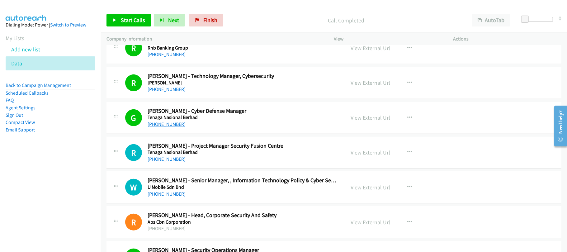
click at [172, 127] on link "+60 3-8315 0000" at bounding box center [167, 124] width 38 height 6
click at [216, 163] on div "+60 19-650 3939" at bounding box center [242, 158] width 189 height 7
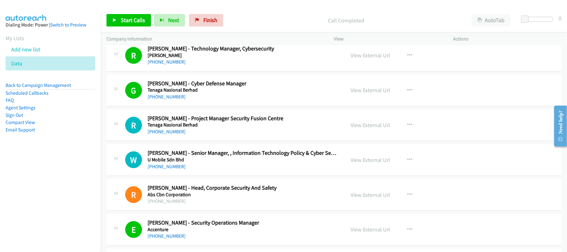
scroll to position [1991, 0]
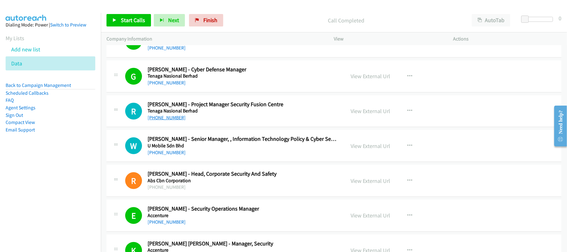
click at [161, 121] on link "+60 19-650 3939" at bounding box center [167, 118] width 38 height 6
click at [247, 120] on div "+60 19-650 3939" at bounding box center [242, 117] width 189 height 7
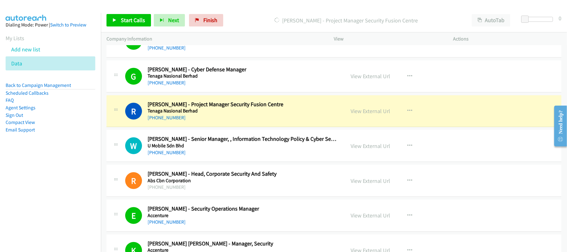
click at [227, 127] on div "R Callback Scheduled Rajagopal Ramachandran - Project Manager Security Fusion C…" at bounding box center [334, 111] width 455 height 32
click at [231, 149] on h5 "U Mobile Sdn Bhd" at bounding box center [242, 146] width 189 height 6
click at [216, 155] on div "+60 3-5622 1908" at bounding box center [242, 152] width 189 height 7
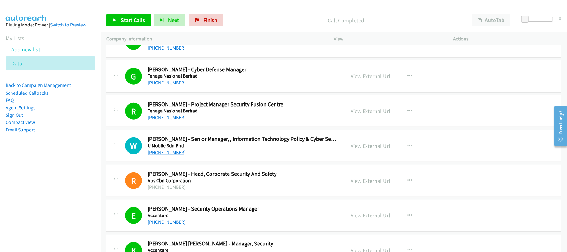
click at [162, 155] on link "+60 3-5622 1908" at bounding box center [167, 153] width 38 height 6
click at [78, 170] on nav "Dialing Mode: Power | Switch to Preview My Lists Add new list Data Back to Camp…" at bounding box center [50, 139] width 101 height 252
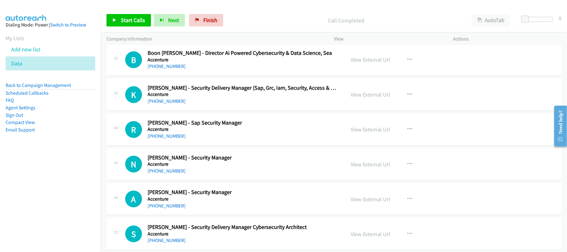
scroll to position [3777, 0]
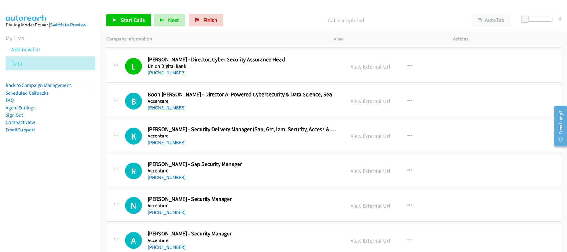
click at [171, 111] on link "+65 9011 6771" at bounding box center [167, 108] width 38 height 6
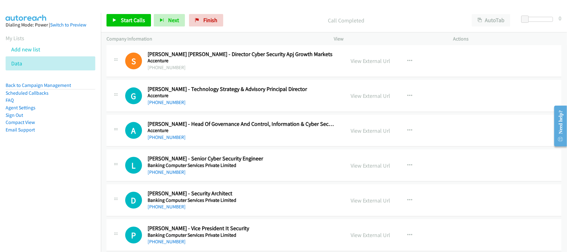
scroll to position [4068, 0]
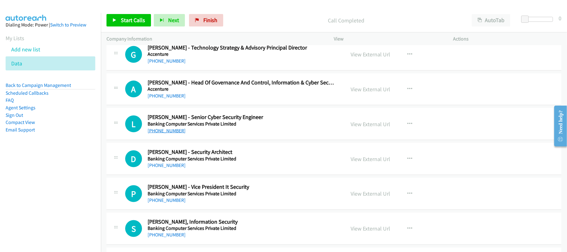
click at [171, 134] on link "+65 8749 6707" at bounding box center [167, 131] width 38 height 6
click at [163, 162] on h5 "Banking Computer Services Private Limited" at bounding box center [242, 159] width 189 height 6
click at [165, 168] on link "+65 9772 1164" at bounding box center [167, 165] width 38 height 6
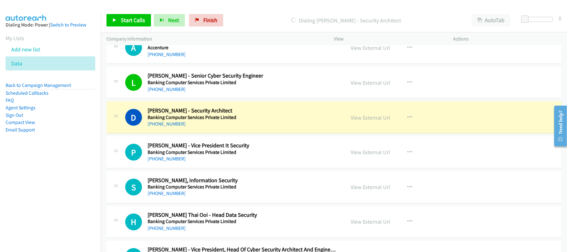
scroll to position [4151, 0]
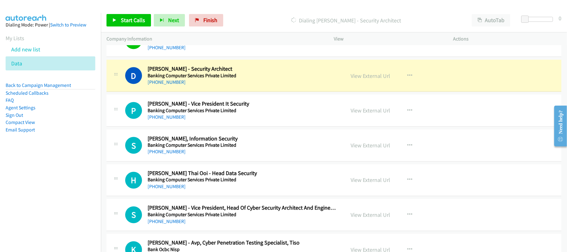
click at [252, 79] on h5 "Banking Computer Services Private Limited" at bounding box center [242, 76] width 189 height 6
click at [358, 79] on link "View External Url" at bounding box center [371, 75] width 40 height 7
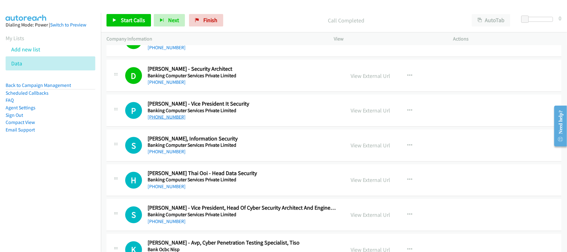
click at [170, 120] on link "+65 8588 8802" at bounding box center [167, 117] width 38 height 6
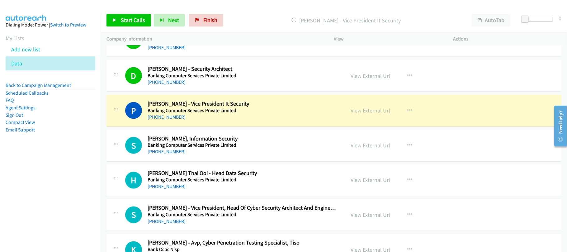
click at [250, 114] on h5 "Banking Computer Services Private Limited" at bounding box center [242, 110] width 189 height 6
click at [359, 114] on link "View External Url" at bounding box center [371, 110] width 40 height 7
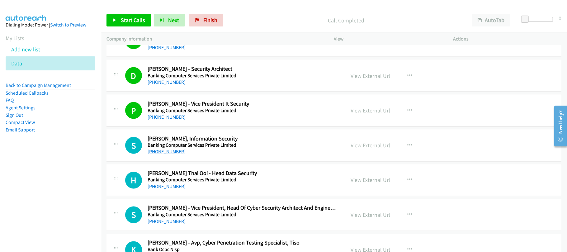
click at [160, 155] on link "+65 9730 1374" at bounding box center [167, 152] width 38 height 6
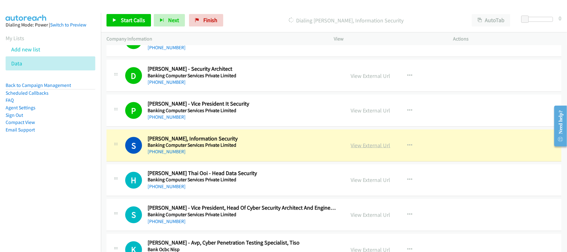
click at [374, 149] on link "View External Url" at bounding box center [371, 145] width 40 height 7
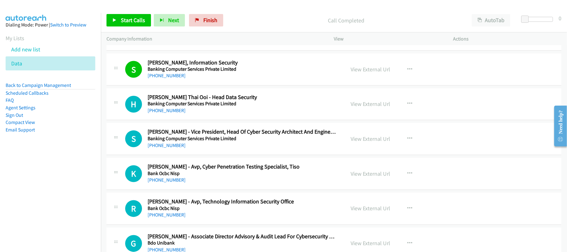
scroll to position [4234, 0]
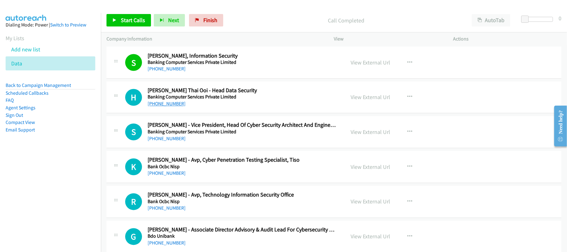
click at [166, 107] on link "+65 9369 1792" at bounding box center [167, 104] width 38 height 6
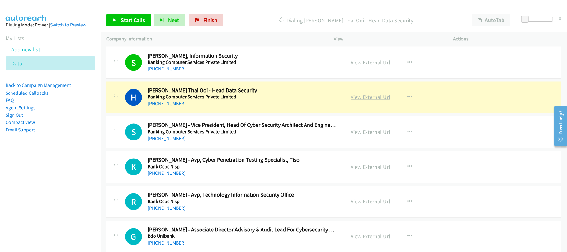
click at [368, 101] on link "View External Url" at bounding box center [371, 97] width 40 height 7
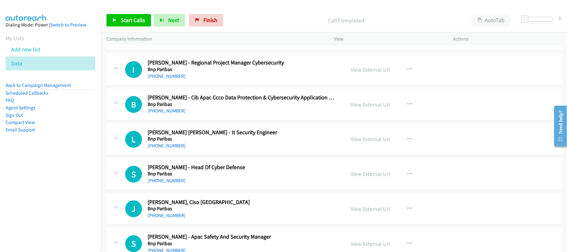
scroll to position [4525, 0]
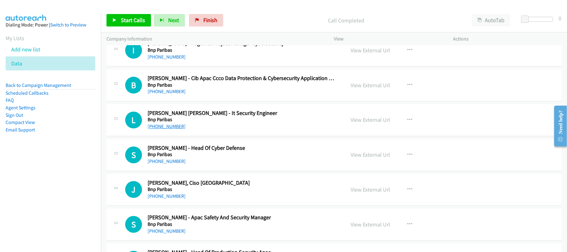
click at [166, 129] on link "+65 9396 7045" at bounding box center [167, 126] width 38 height 6
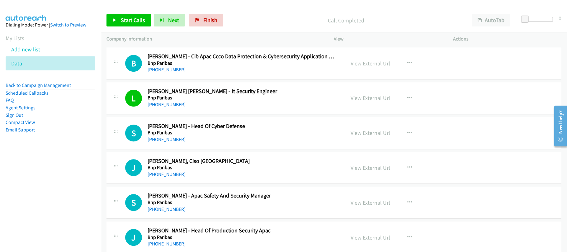
scroll to position [4566, 0]
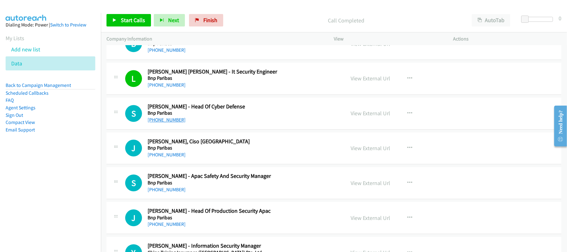
click at [173, 123] on link "+65 9247 9877" at bounding box center [167, 120] width 38 height 6
click at [233, 151] on h5 "Bnp Paribas" at bounding box center [242, 148] width 189 height 6
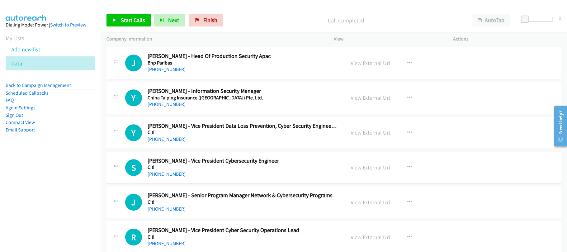
scroll to position [4732, 0]
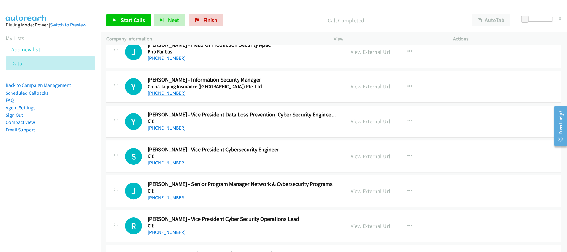
click at [173, 96] on link "+65 9627 9713" at bounding box center [167, 93] width 38 height 6
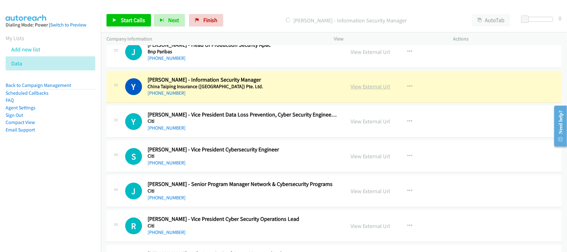
click at [379, 90] on link "View External Url" at bounding box center [371, 86] width 40 height 7
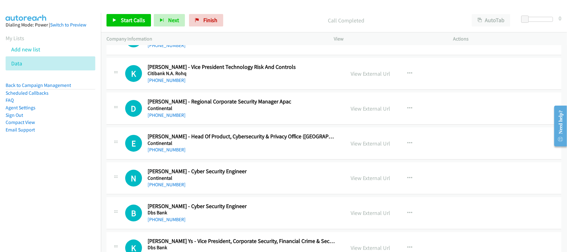
scroll to position [5231, 0]
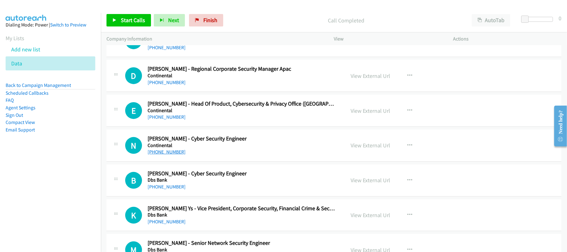
click at [163, 155] on link "+65 8422 6313" at bounding box center [167, 152] width 38 height 6
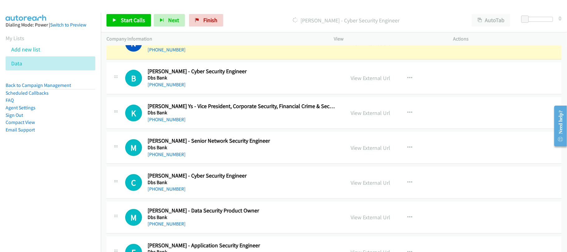
scroll to position [5355, 0]
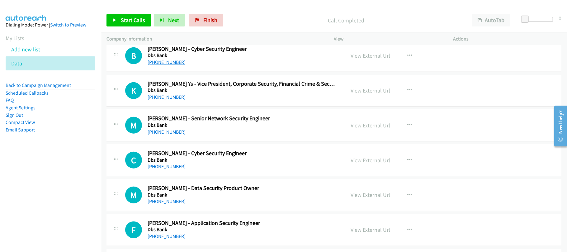
click at [167, 65] on link "+65 9771 3321" at bounding box center [167, 62] width 38 height 6
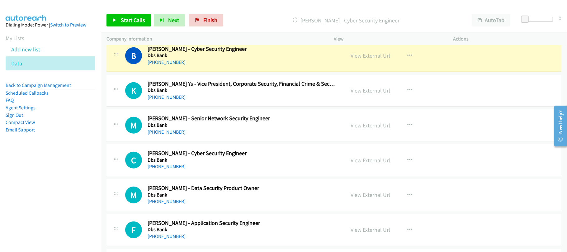
click at [238, 107] on div "K Callback Scheduled Kelvin Lim Ys - Vice President, Corporate Security, Financ…" at bounding box center [334, 91] width 455 height 32
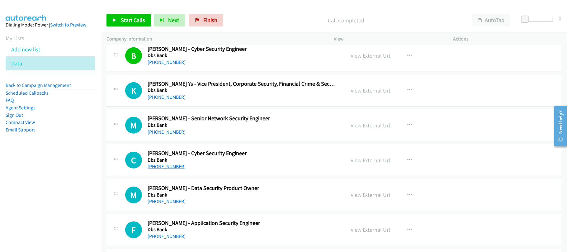
click at [165, 169] on link "+65 8181 5672" at bounding box center [167, 167] width 38 height 6
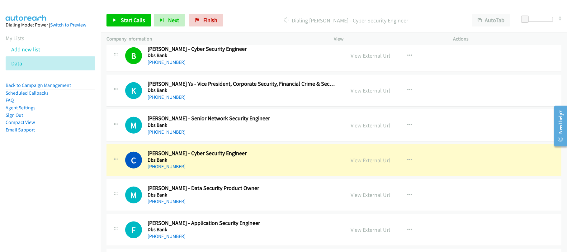
click at [232, 136] on div "+65 8750 7894" at bounding box center [242, 131] width 189 height 7
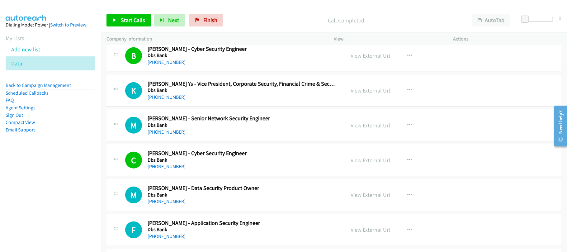
click at [166, 135] on link "+65 8750 7894" at bounding box center [167, 132] width 38 height 6
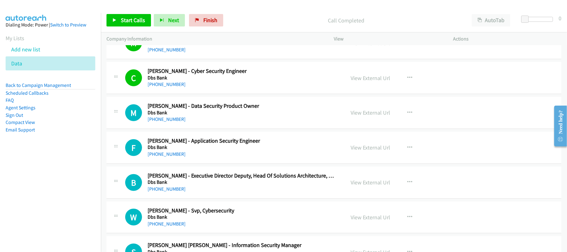
scroll to position [5438, 0]
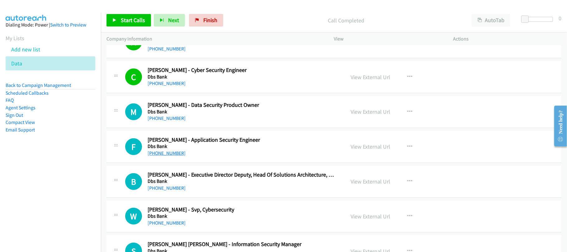
drag, startPoint x: 166, startPoint y: 169, endPoint x: 174, endPoint y: 169, distance: 8.7
click at [166, 156] on link "+65 6878 2870" at bounding box center [167, 153] width 38 height 6
drag, startPoint x: 167, startPoint y: 168, endPoint x: 172, endPoint y: 166, distance: 4.9
click at [167, 156] on link "+65 6878 2870" at bounding box center [167, 153] width 38 height 6
drag, startPoint x: 202, startPoint y: 182, endPoint x: 205, endPoint y: 178, distance: 4.7
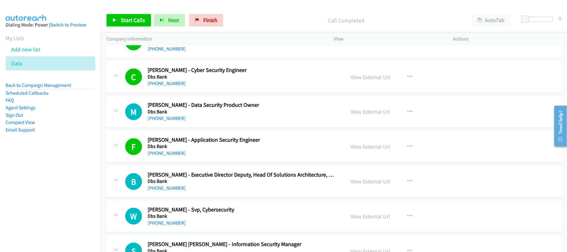
click at [202, 182] on div "B Callback Scheduled Bobby Sacagiu - Executive Director Deputy, Head Of Solutio…" at bounding box center [334, 182] width 455 height 32
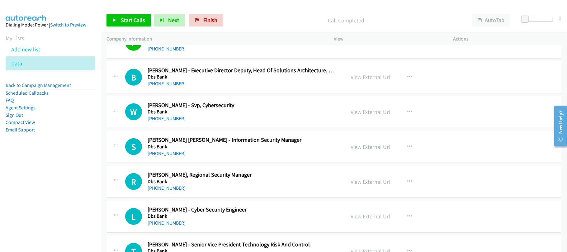
scroll to position [5563, 0]
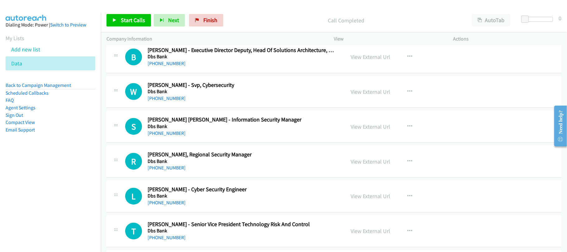
click at [150, 136] on link "+65 9644 9398" at bounding box center [167, 133] width 38 height 6
click at [204, 172] on div "+65 6878 6482" at bounding box center [242, 167] width 189 height 7
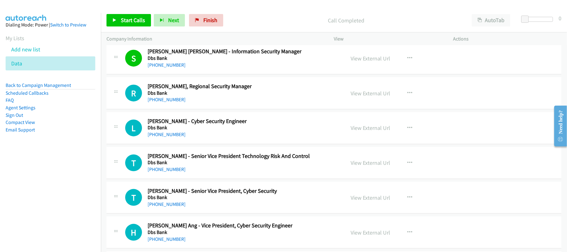
scroll to position [5646, 0]
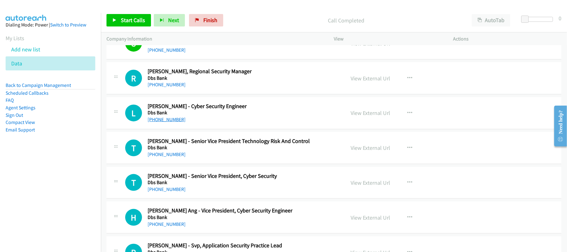
click at [170, 122] on link "+65 6878 6003" at bounding box center [167, 119] width 38 height 6
click at [237, 158] on div "+65 9362 8489" at bounding box center [242, 154] width 189 height 7
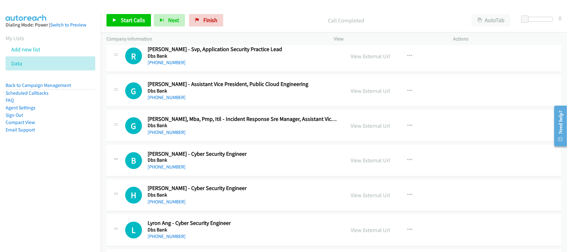
scroll to position [5854, 0]
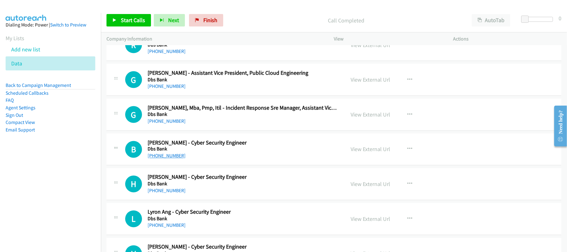
click at [160, 159] on link "+65 8138 5244" at bounding box center [167, 156] width 38 height 6
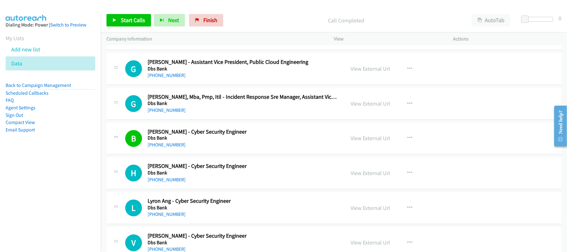
scroll to position [5895, 0]
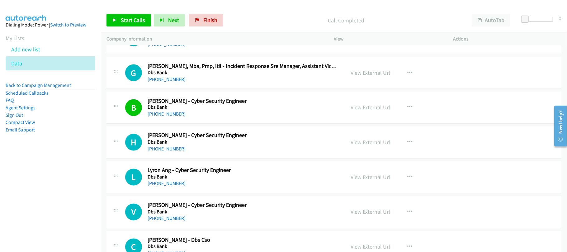
drag, startPoint x: 162, startPoint y: 169, endPoint x: 220, endPoint y: 178, distance: 58.4
click at [162, 152] on link "+65 9001 9505" at bounding box center [167, 149] width 38 height 6
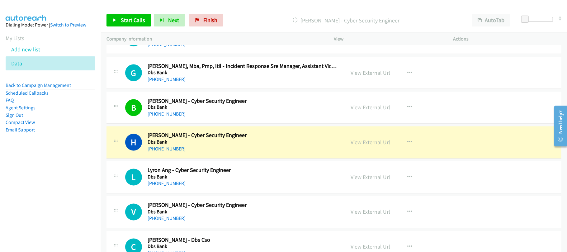
drag, startPoint x: 161, startPoint y: 202, endPoint x: 244, endPoint y: 207, distance: 83.3
click at [161, 187] on link "+65 8218 0077" at bounding box center [167, 184] width 38 height 6
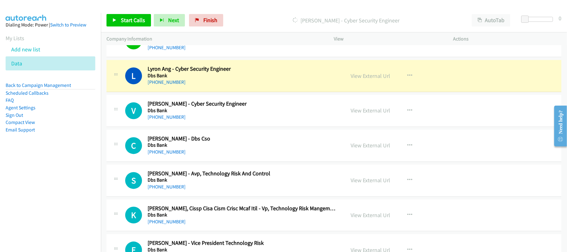
scroll to position [5978, 0]
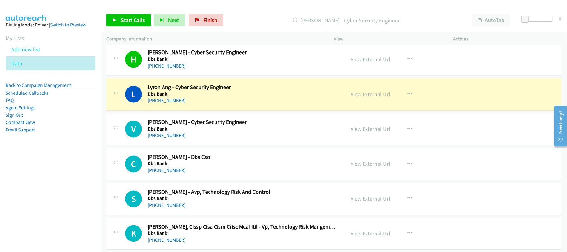
click at [248, 105] on div "+65 8218 0077" at bounding box center [242, 100] width 189 height 7
click at [382, 98] on link "View External Url" at bounding box center [371, 94] width 40 height 7
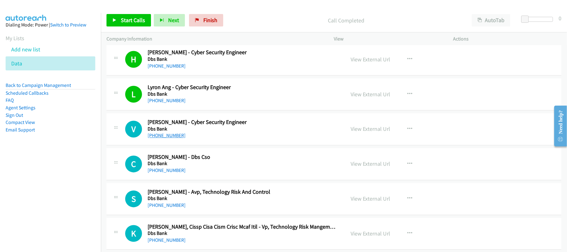
click at [159, 139] on link "+65 9660 9712" at bounding box center [167, 136] width 38 height 6
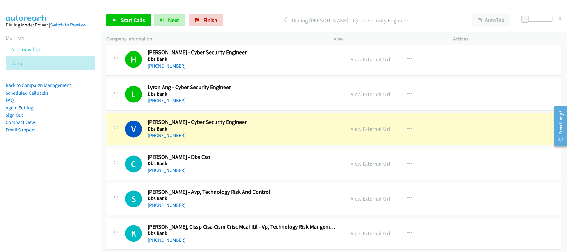
click at [240, 145] on div "V Callback Scheduled Vince Lim - Cyber Security Engineer Dbs Bank Asia/Singapor…" at bounding box center [334, 129] width 455 height 32
click at [361, 133] on link "View External Url" at bounding box center [371, 129] width 40 height 7
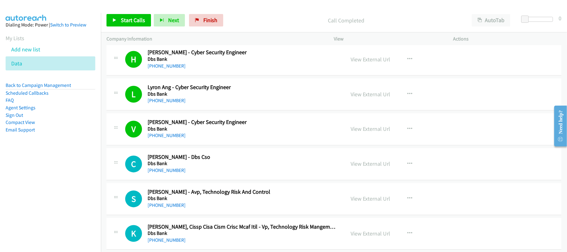
scroll to position [6061, 0]
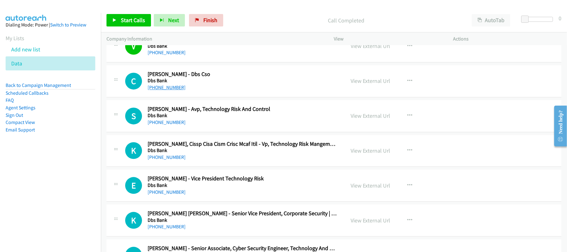
click at [168, 90] on link "+65 8813 3033" at bounding box center [167, 87] width 38 height 6
click at [215, 84] on h5 "Dbs Bank" at bounding box center [242, 81] width 189 height 6
click at [164, 90] on link "+65 8813 3033" at bounding box center [167, 87] width 38 height 6
click at [222, 167] on div "K Callback Scheduled Keng Mun Chan, Cissp Cisa Cism Crisc Mcaf Itil - Vp, Techn…" at bounding box center [334, 151] width 455 height 32
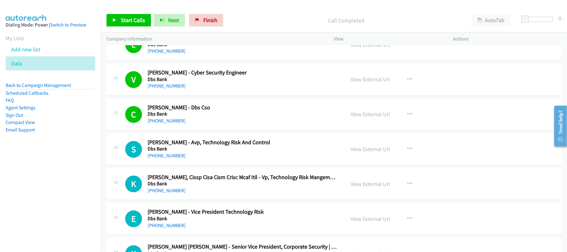
scroll to position [6020, 0]
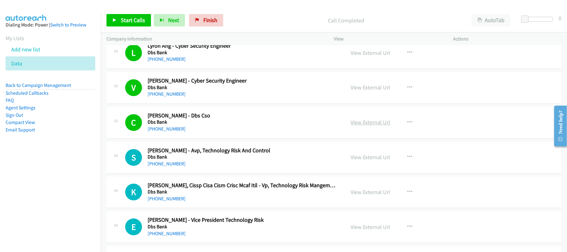
click at [376, 126] on link "View External Url" at bounding box center [371, 122] width 40 height 7
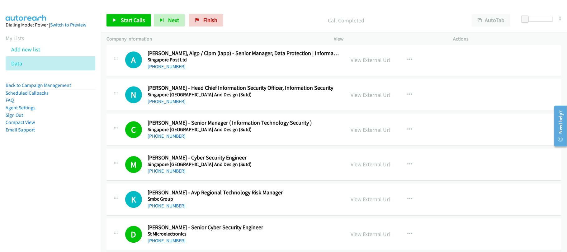
scroll to position [7956, 0]
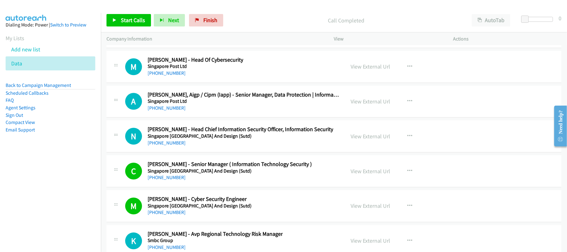
drag, startPoint x: 170, startPoint y: 95, endPoint x: 174, endPoint y: 93, distance: 4.2
click at [170, 76] on link "+65 6319 7709" at bounding box center [167, 73] width 38 height 6
click at [246, 77] on div "M Callback Scheduled Marcus Tu - Head Of Cybersecurity Singapore Post Ltd Asia/…" at bounding box center [232, 66] width 215 height 21
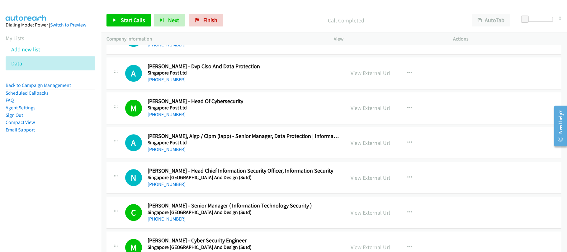
scroll to position [7873, 0]
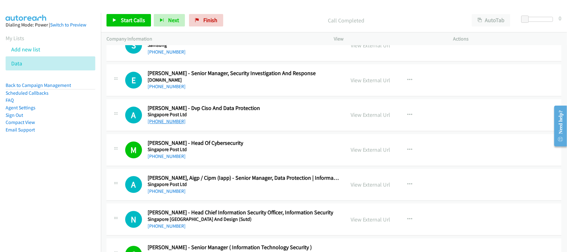
click at [163, 124] on link "+65 9859 2948" at bounding box center [167, 121] width 38 height 6
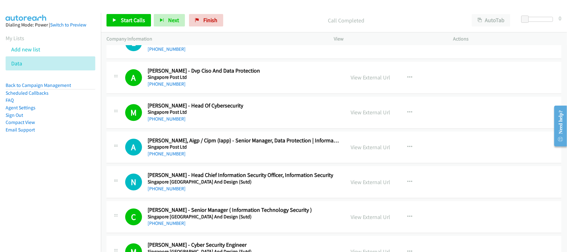
scroll to position [7832, 0]
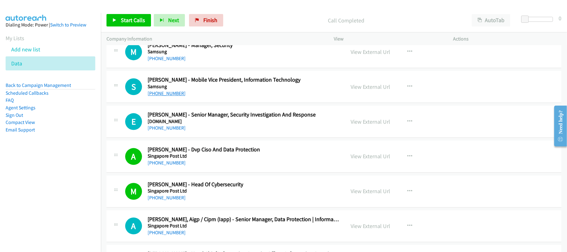
click at [166, 96] on link "+65 6833 3110" at bounding box center [167, 93] width 38 height 6
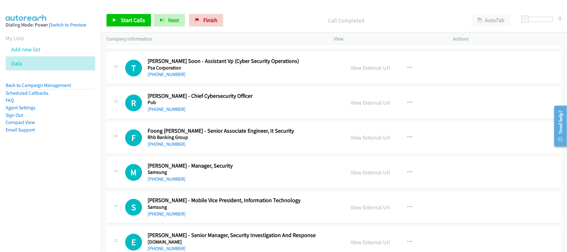
scroll to position [7707, 0]
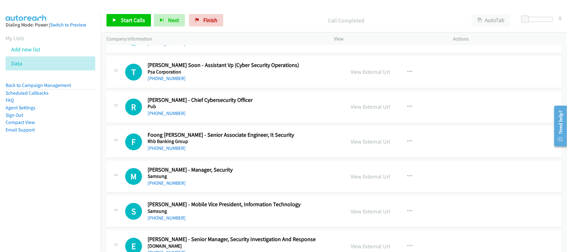
click at [202, 123] on div "R Callback Scheduled Rodney Tan - Chief Cybersecurity Officer Pub Asia/Singapor…" at bounding box center [334, 107] width 455 height 32
click at [162, 151] on link "+65 9892 2738" at bounding box center [167, 148] width 38 height 6
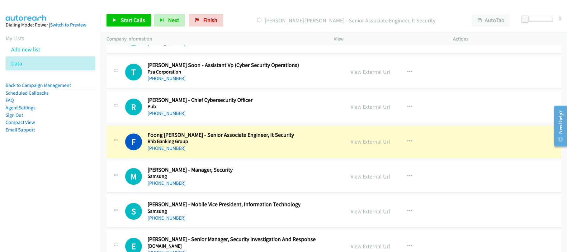
click at [239, 152] on div "+65 9892 2738" at bounding box center [242, 148] width 189 height 7
click at [360, 145] on link "View External Url" at bounding box center [371, 141] width 40 height 7
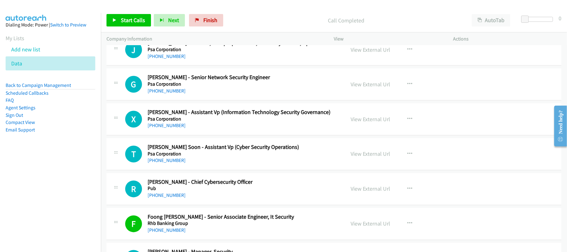
scroll to position [7624, 0]
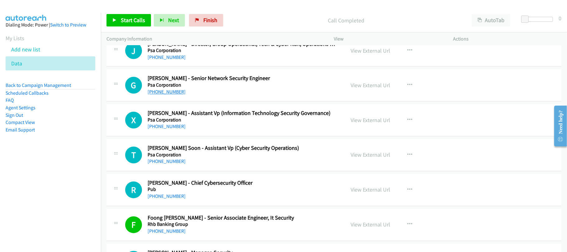
click at [163, 95] on link "+65 9370 3566" at bounding box center [167, 92] width 38 height 6
click at [229, 96] on div "+65 9370 3566" at bounding box center [242, 91] width 189 height 7
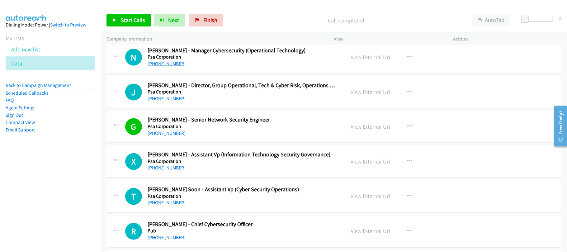
click at [170, 67] on link "+65 9819 9937" at bounding box center [167, 64] width 38 height 6
click at [237, 34] on div "Company Information" at bounding box center [215, 38] width 228 height 13
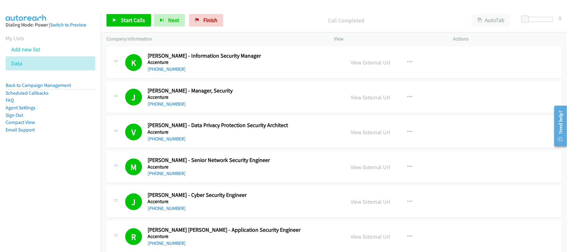
scroll to position [2201, 0]
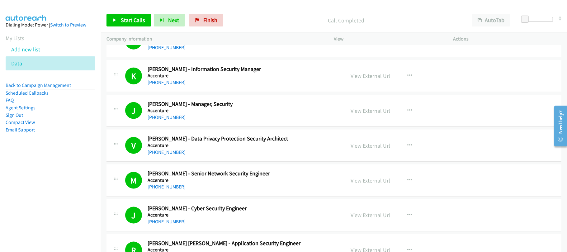
drag, startPoint x: 354, startPoint y: 148, endPoint x: 357, endPoint y: 153, distance: 6.3
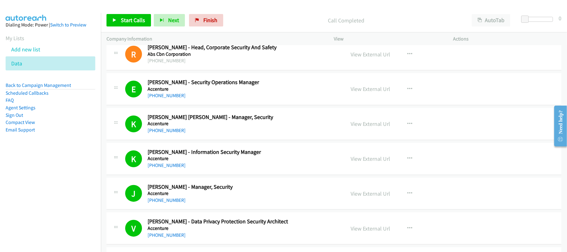
scroll to position [2159, 0]
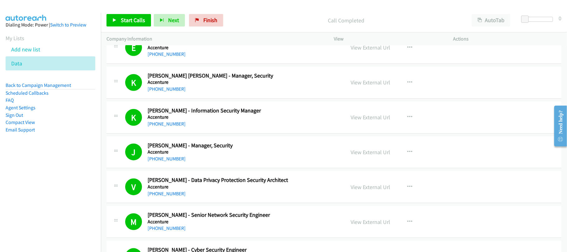
click at [304, 219] on h2 "Michael Vega - Senior Network Security Engineer" at bounding box center [242, 214] width 189 height 7
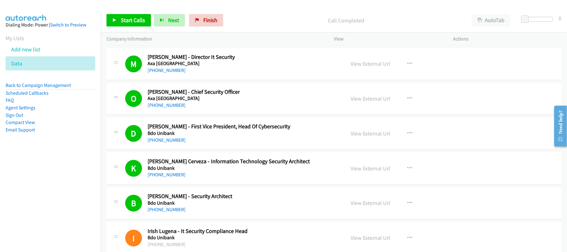
scroll to position [2948, 0]
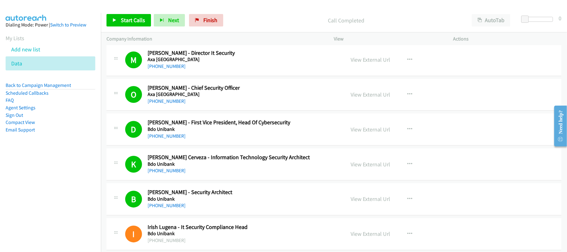
drag, startPoint x: 374, startPoint y: 207, endPoint x: 400, endPoint y: 118, distance: 92.8
click at [400, 111] on div "O Callback Scheduled Ony Almazan - Chief Security Officer Axa Philippines Asia/…" at bounding box center [334, 95] width 455 height 32
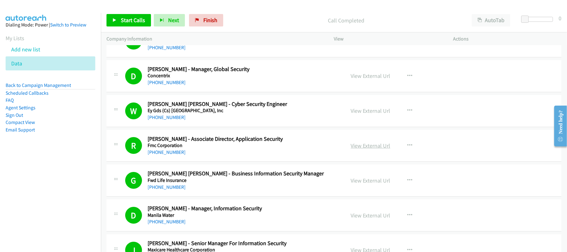
scroll to position [3281, 0]
drag, startPoint x: 364, startPoint y: 187, endPoint x: 374, endPoint y: 224, distance: 37.9
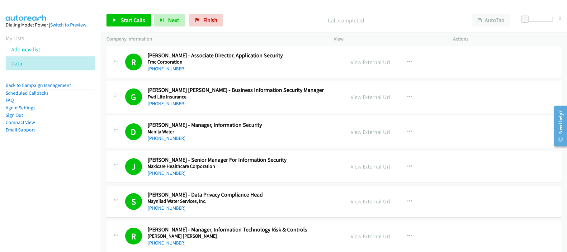
scroll to position [3405, 0]
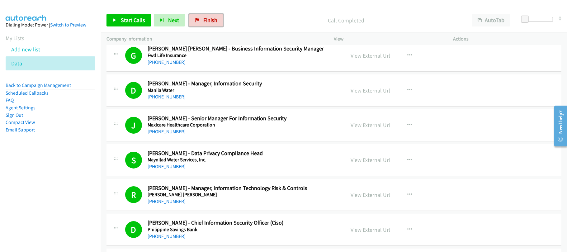
click at [216, 17] on link "Finish" at bounding box center [206, 20] width 34 height 12
